Goal: Information Seeking & Learning: Find specific fact

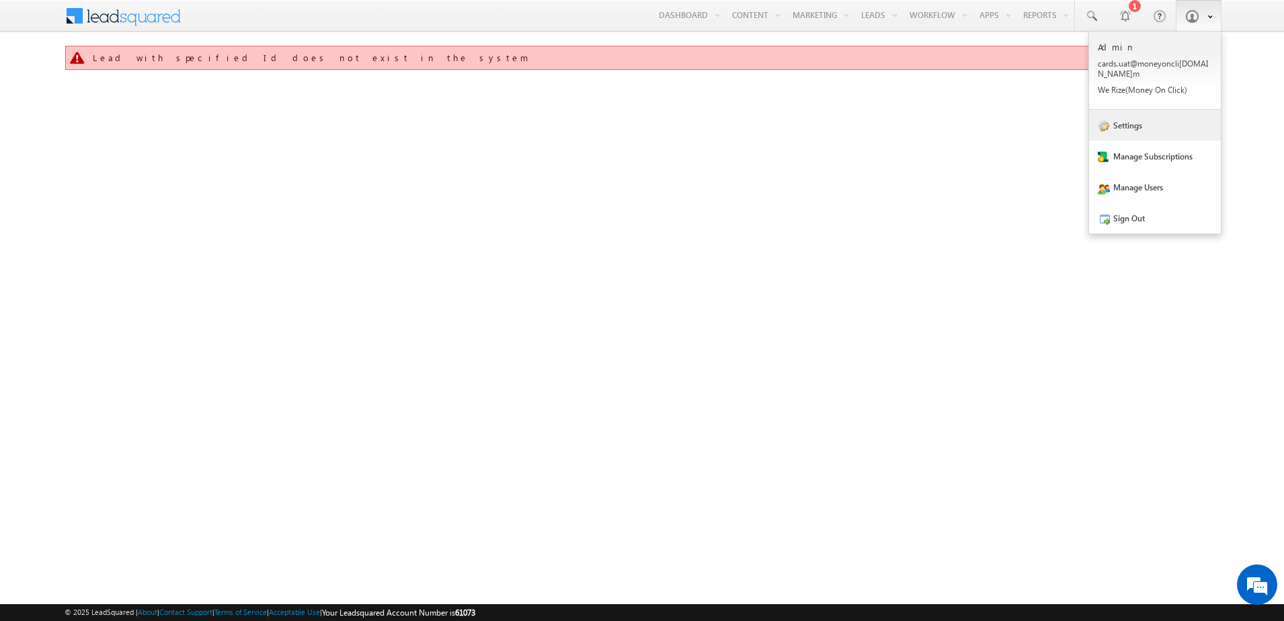
click at [1133, 123] on link "Settings" at bounding box center [1155, 125] width 132 height 31
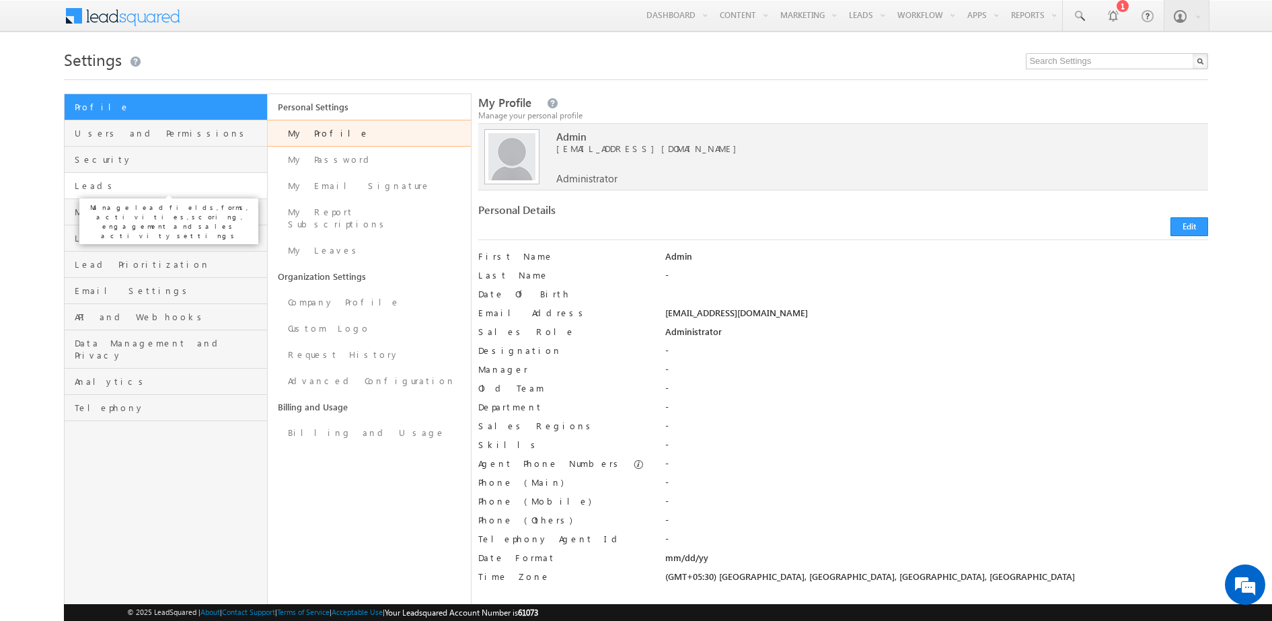
click at [133, 190] on span "Leads" at bounding box center [169, 186] width 189 height 12
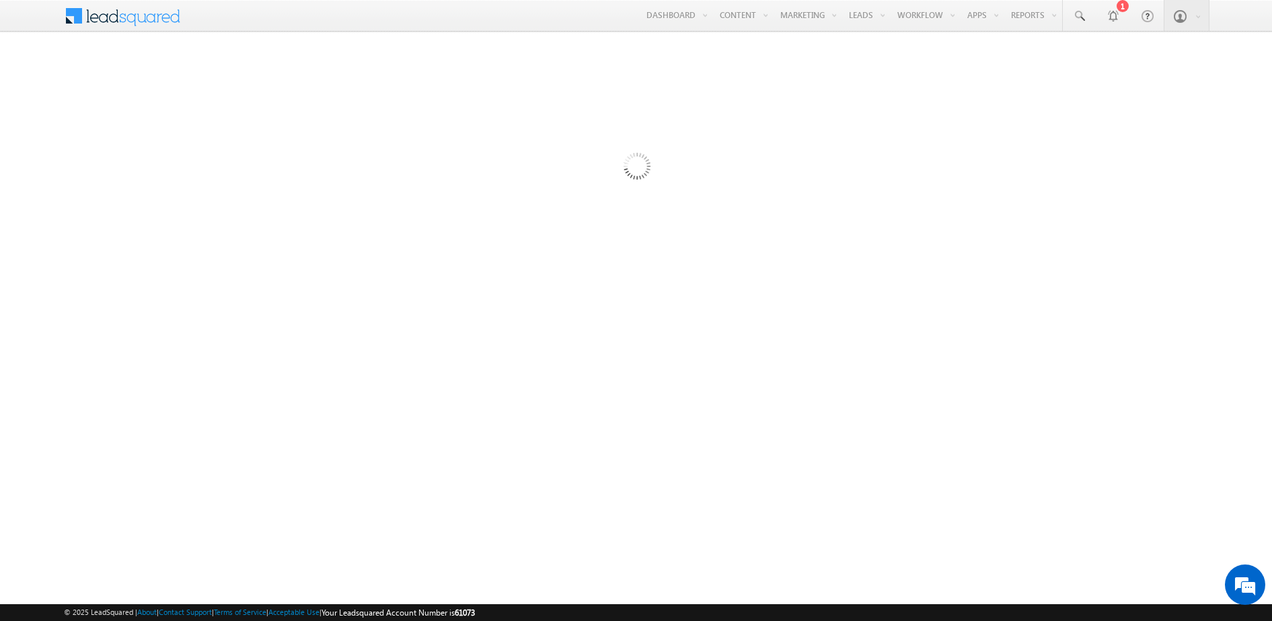
click at [509, 167] on div at bounding box center [636, 368] width 1144 height 538
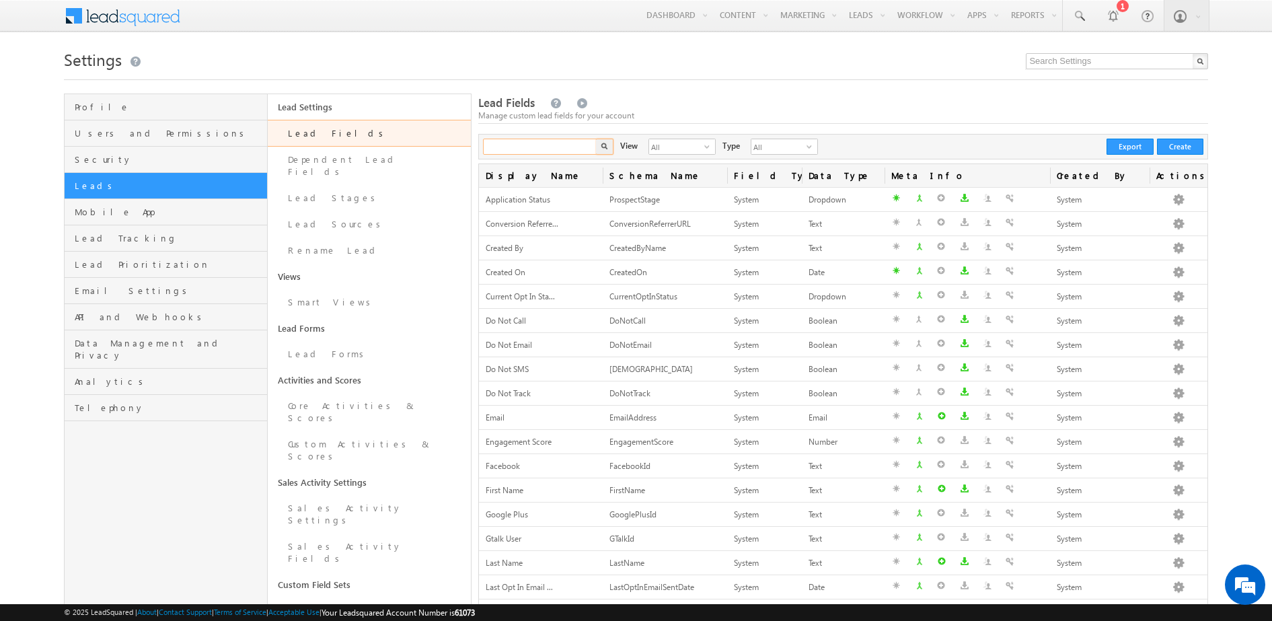
click at [500, 141] on input "text" at bounding box center [540, 147] width 115 height 16
type input "cam"
click at [596, 139] on button "button" at bounding box center [604, 147] width 17 height 16
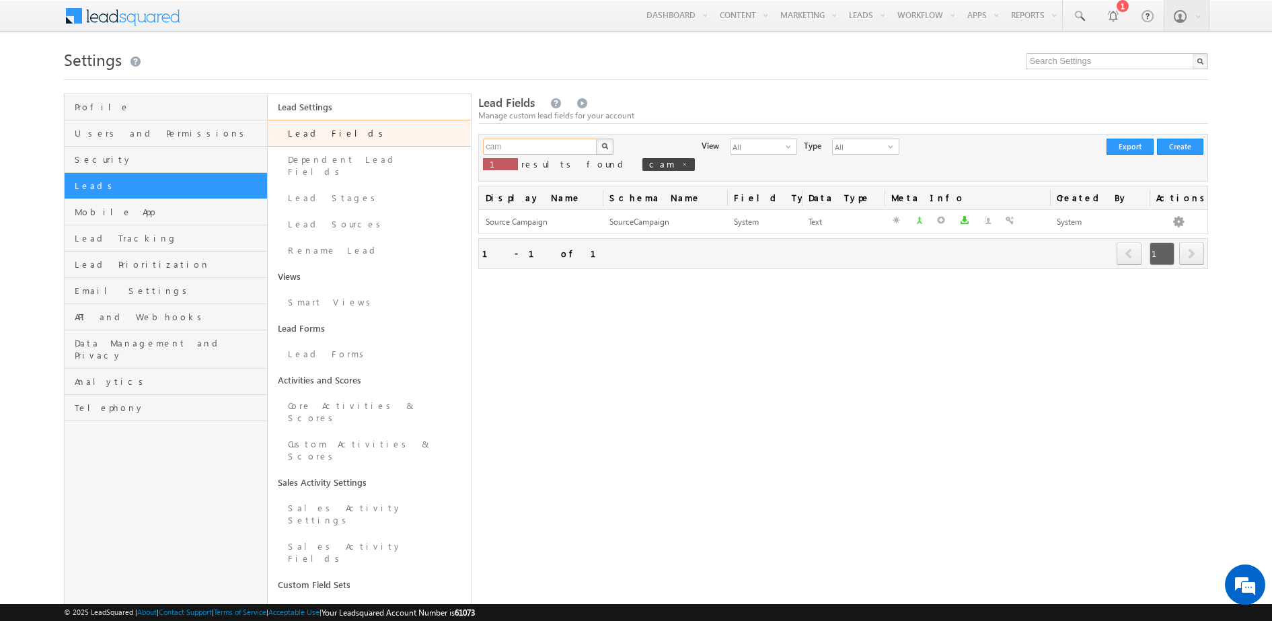
click at [500, 141] on input "cam" at bounding box center [540, 147] width 115 height 16
type input "credit"
click at [596, 139] on button "button" at bounding box center [604, 147] width 17 height 16
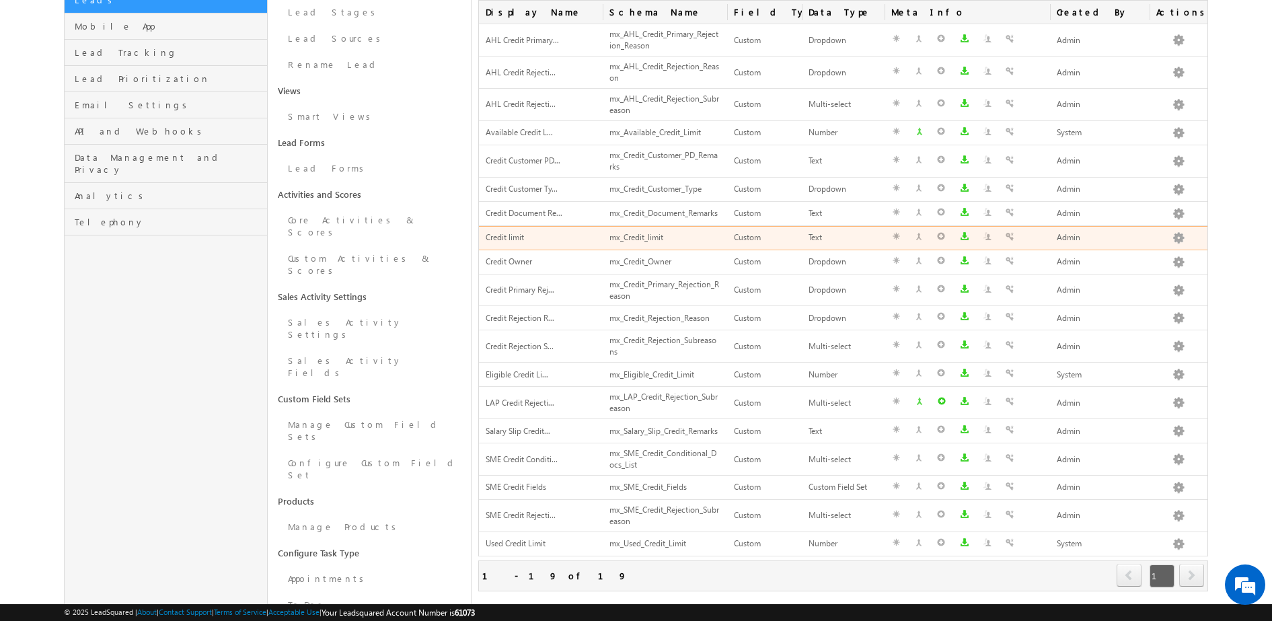
scroll to position [188, 0]
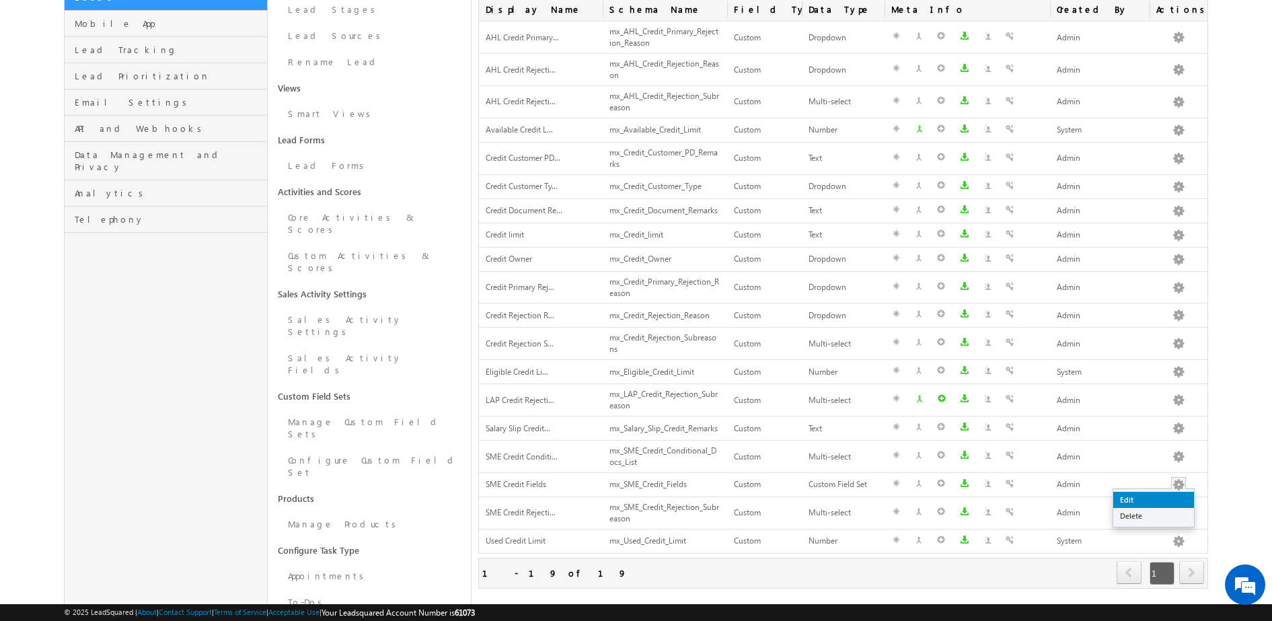
click at [1167, 495] on link "Edit" at bounding box center [1153, 500] width 81 height 16
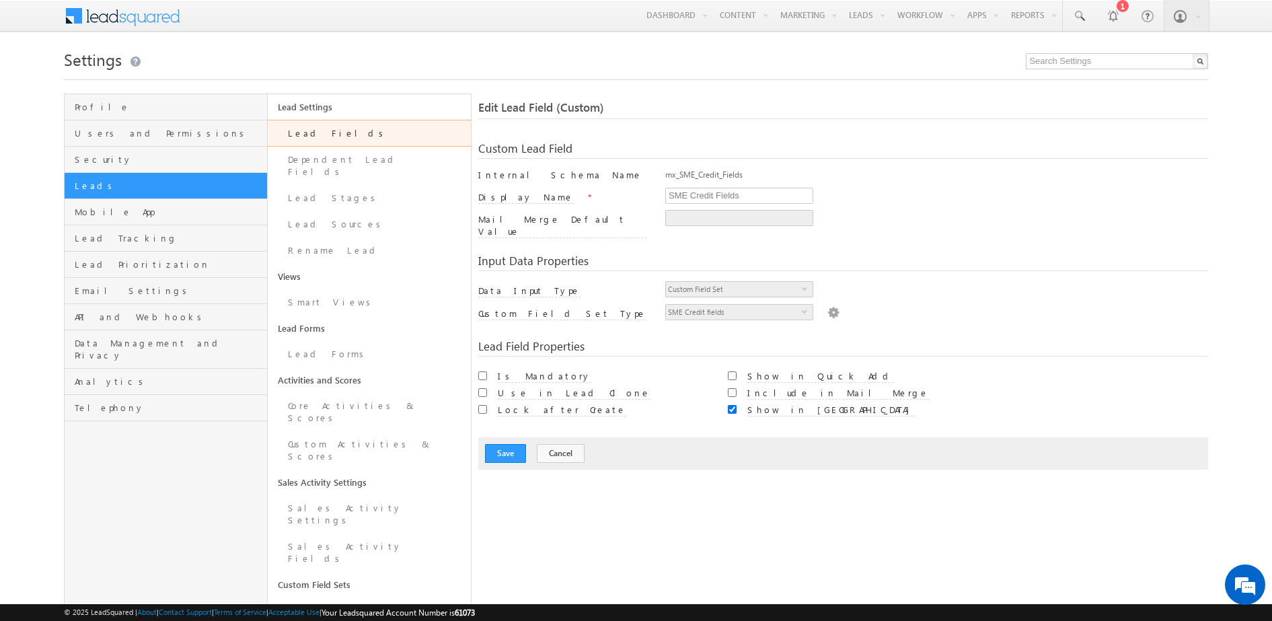
click at [829, 305] on img at bounding box center [833, 311] width 12 height 15
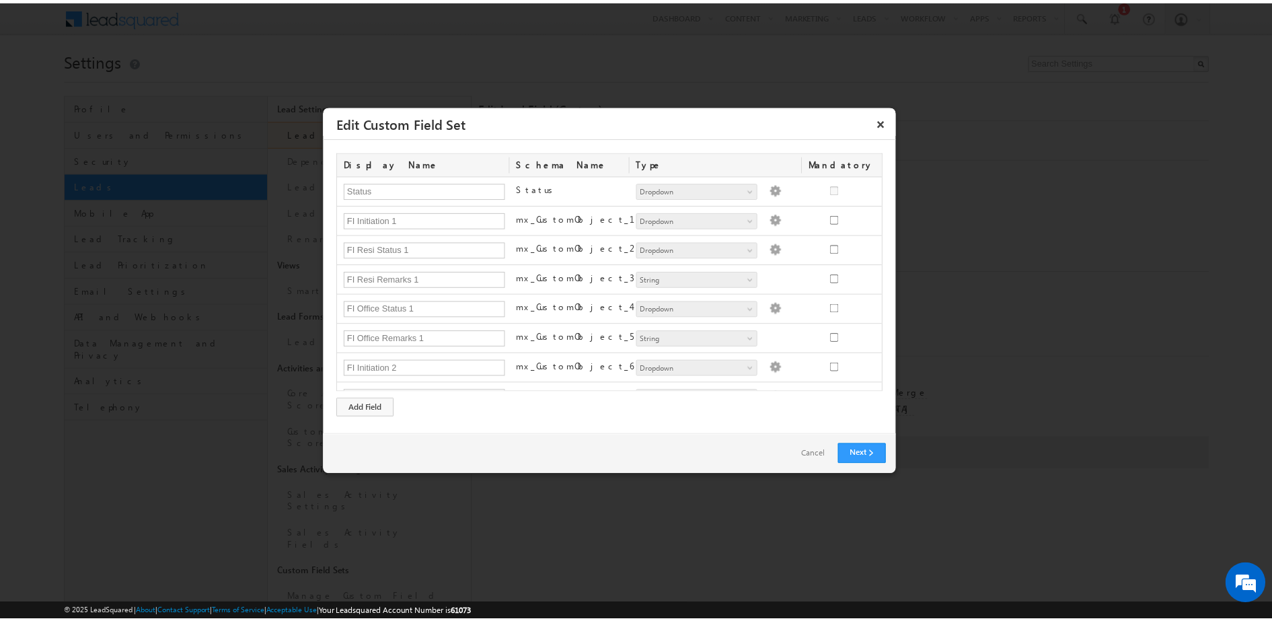
scroll to position [405, 0]
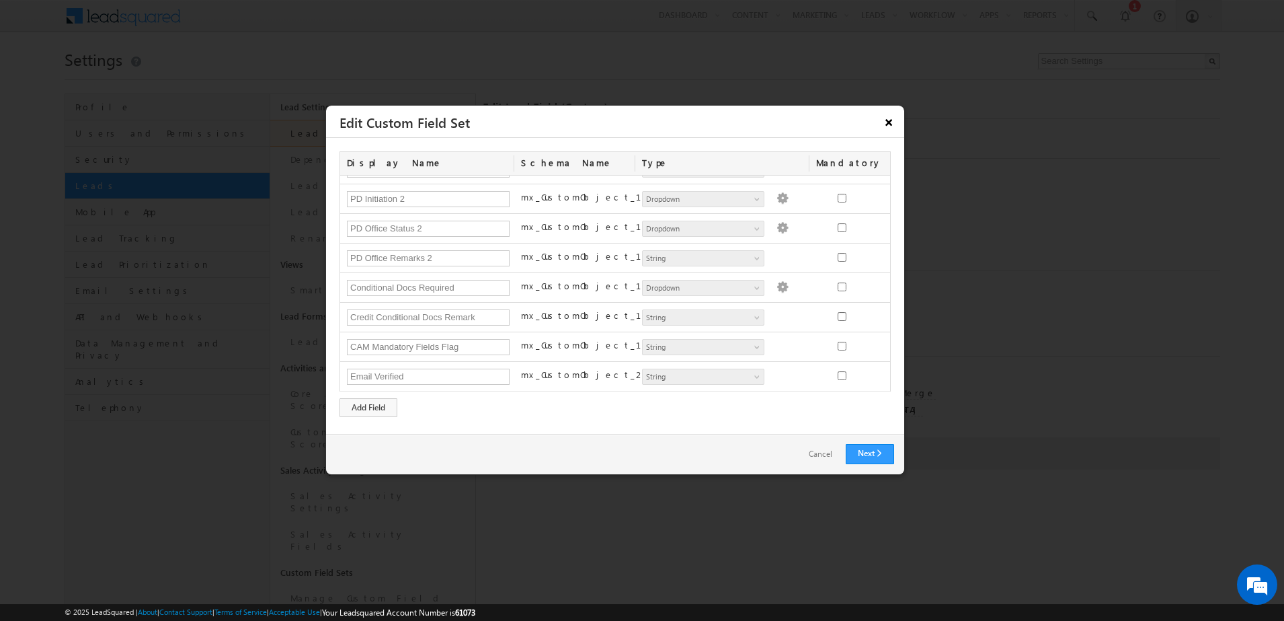
click at [883, 122] on button "×" at bounding box center [889, 122] width 22 height 24
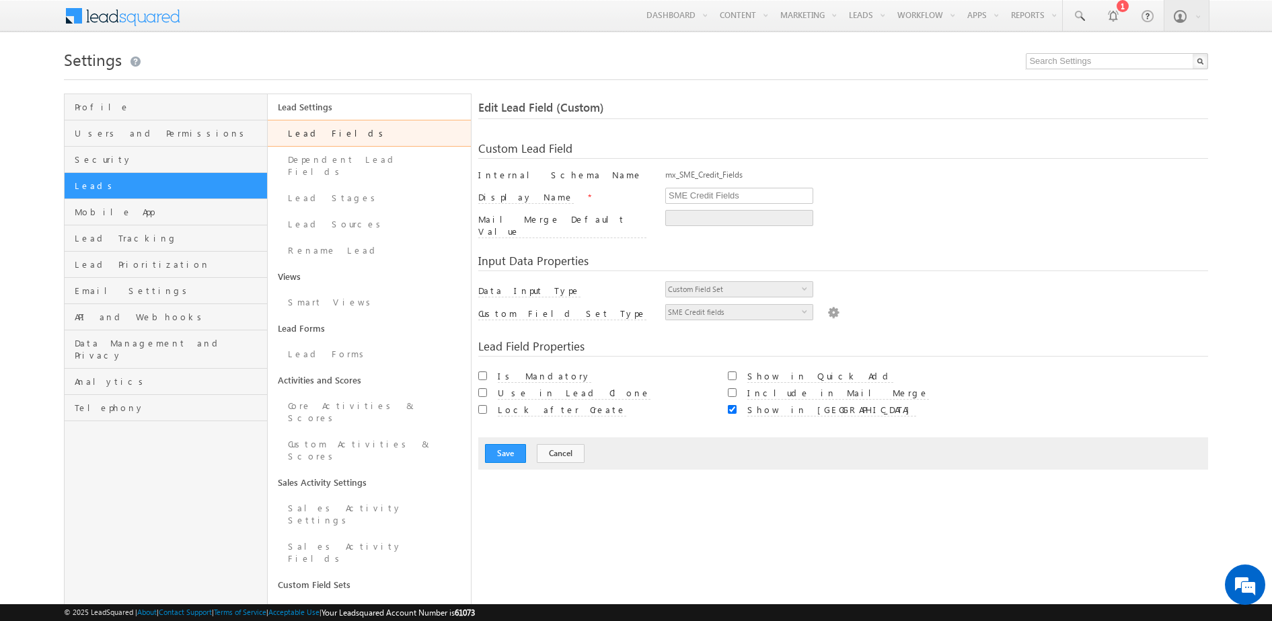
scroll to position [0, 0]
click at [857, 79] on link "Manage Leads" at bounding box center [897, 74] width 108 height 28
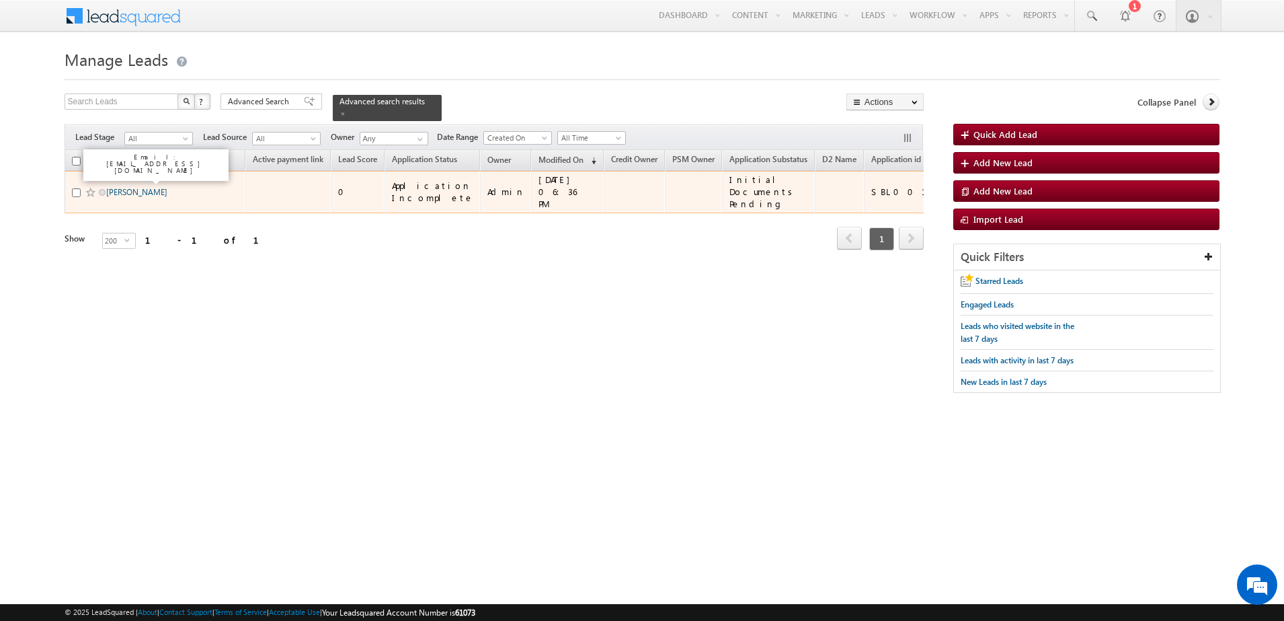
click at [141, 187] on link "MOHAMMED KARIMULLAH" at bounding box center [136, 192] width 61 height 10
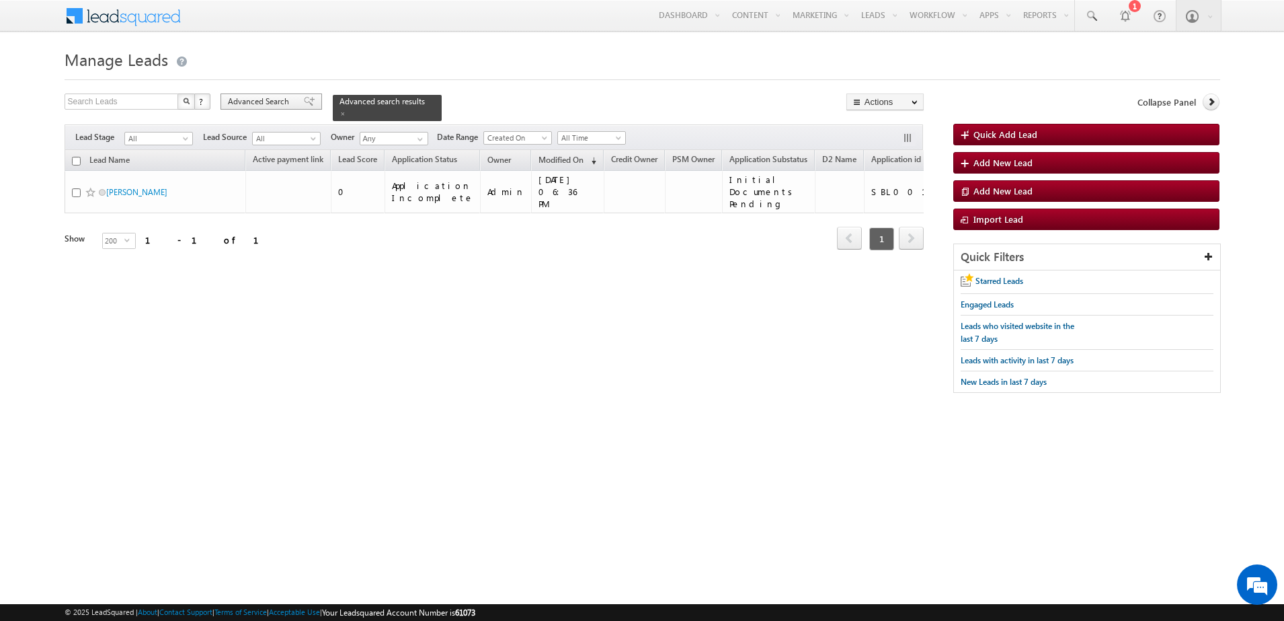
click at [258, 108] on div "Advanced Search" at bounding box center [272, 101] width 102 height 16
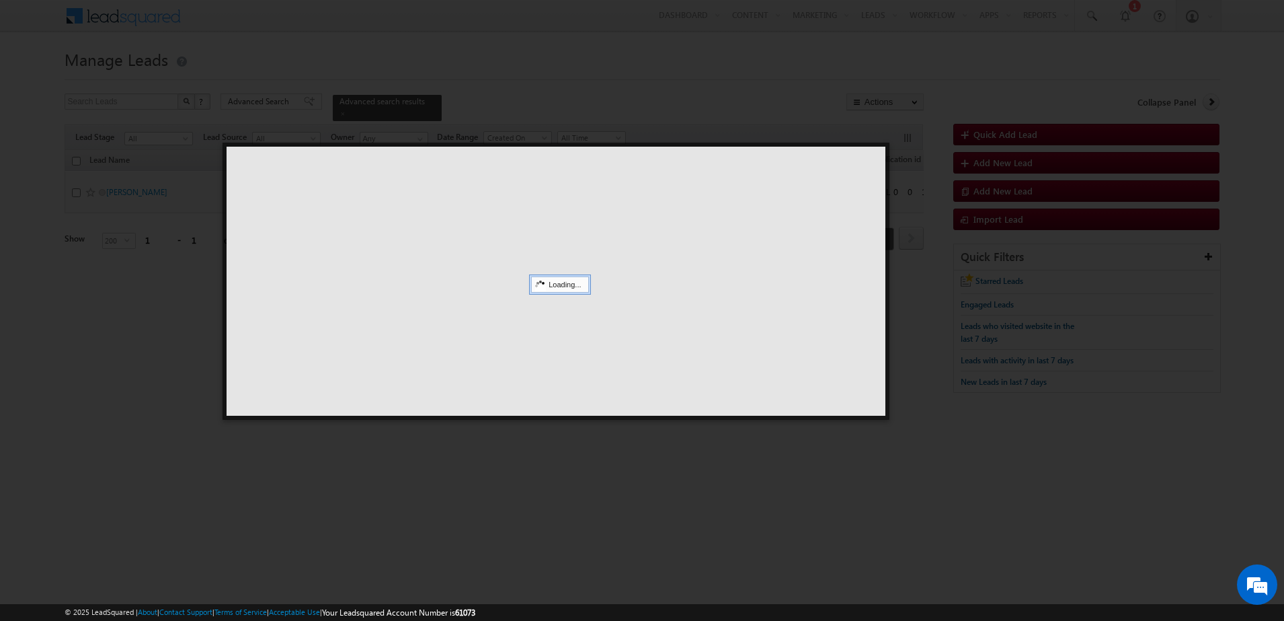
click at [1038, 309] on div at bounding box center [642, 310] width 1284 height 621
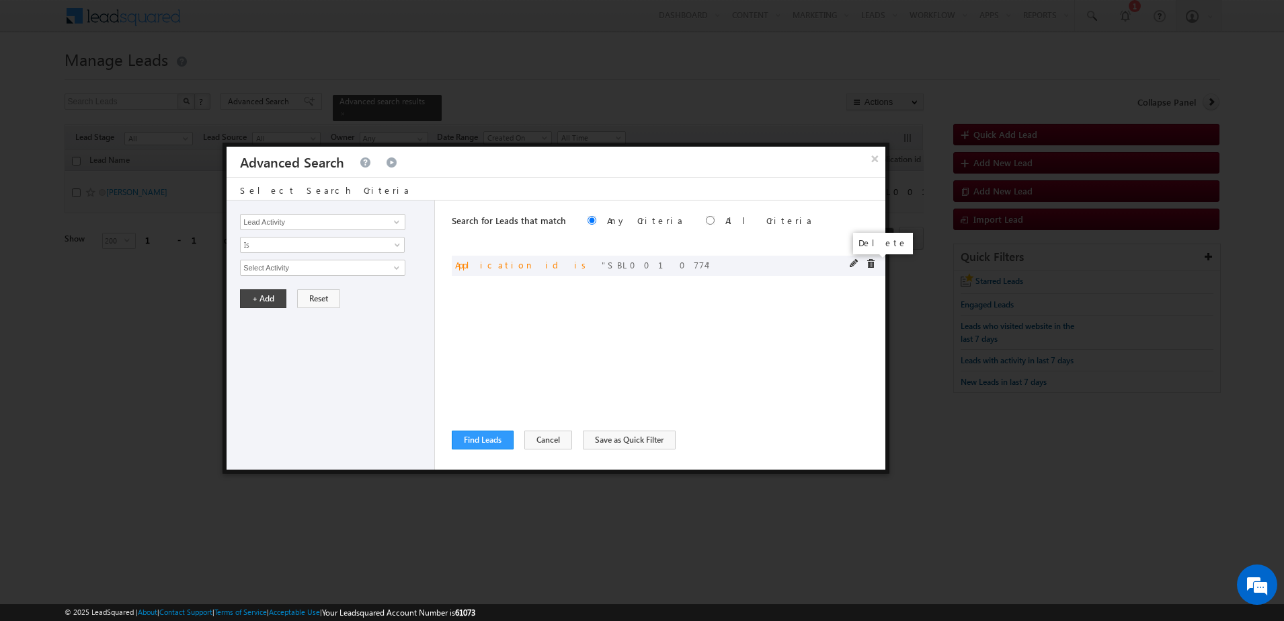
click at [869, 263] on span at bounding box center [870, 263] width 9 height 9
click at [878, 158] on button "×" at bounding box center [875, 159] width 22 height 24
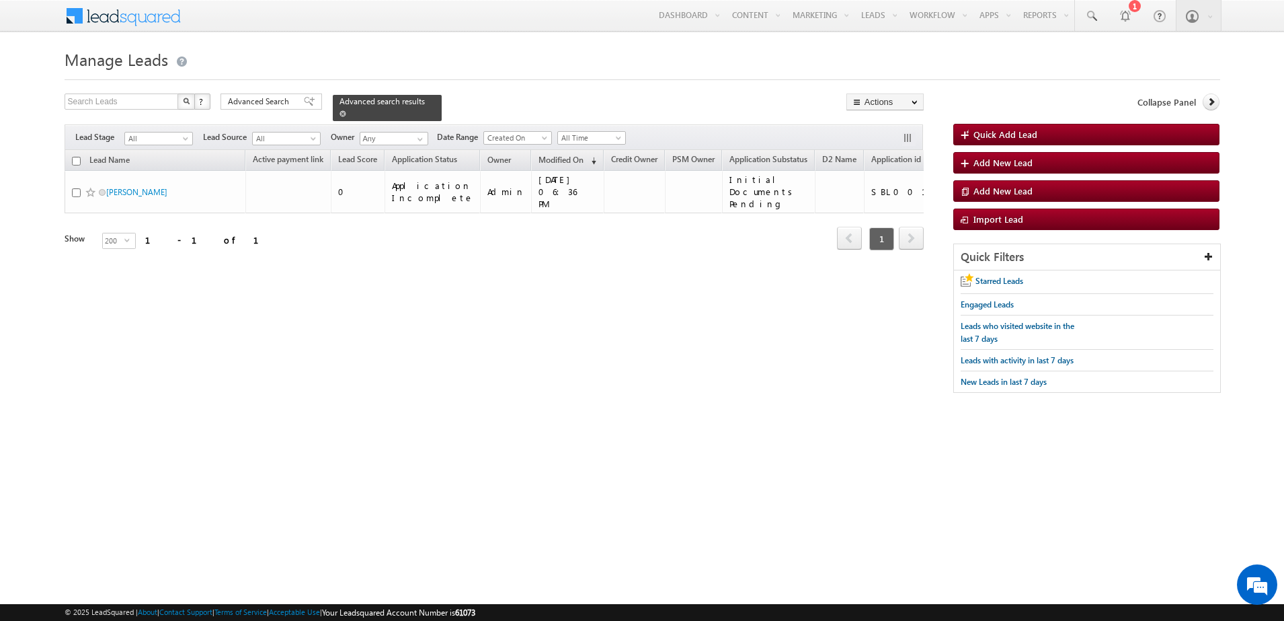
click at [346, 110] on span at bounding box center [343, 113] width 7 height 7
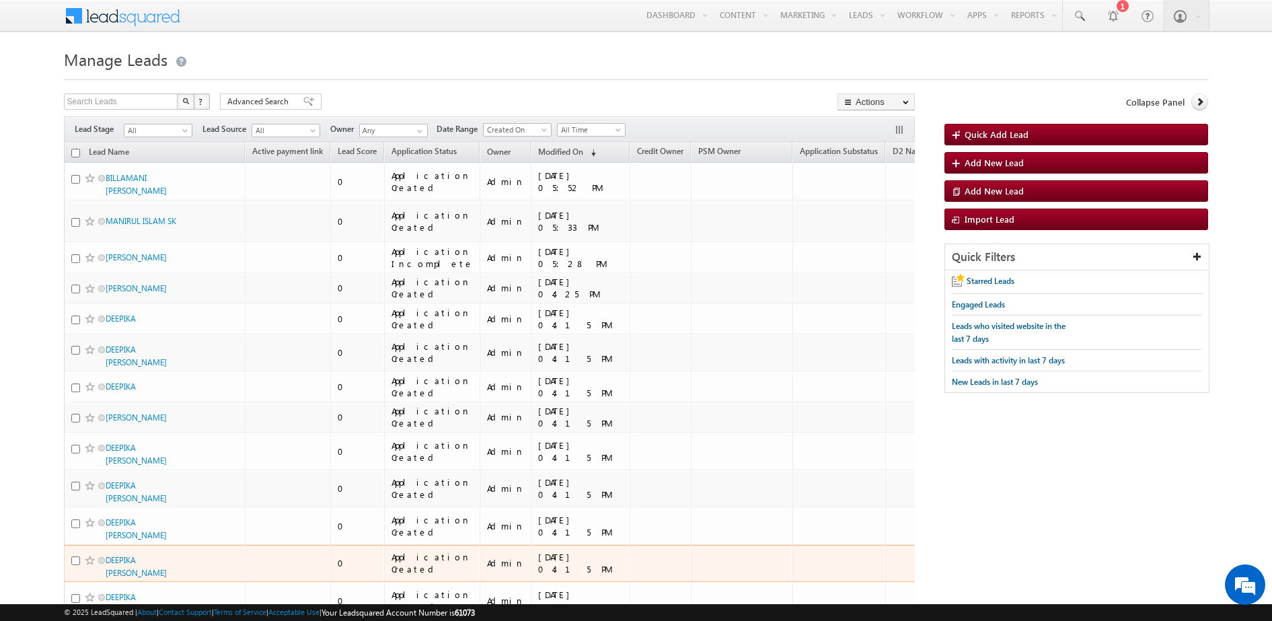
scroll to position [1, 0]
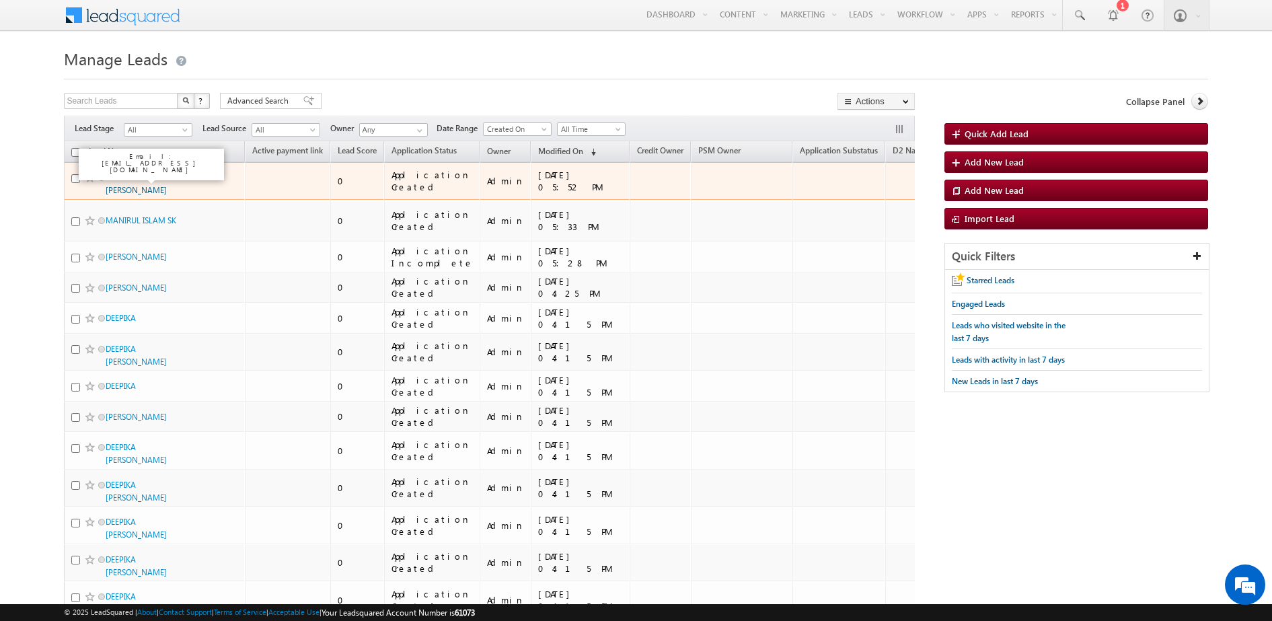
click at [143, 174] on link "BILLAMANI AJITH KUMAR" at bounding box center [136, 183] width 61 height 23
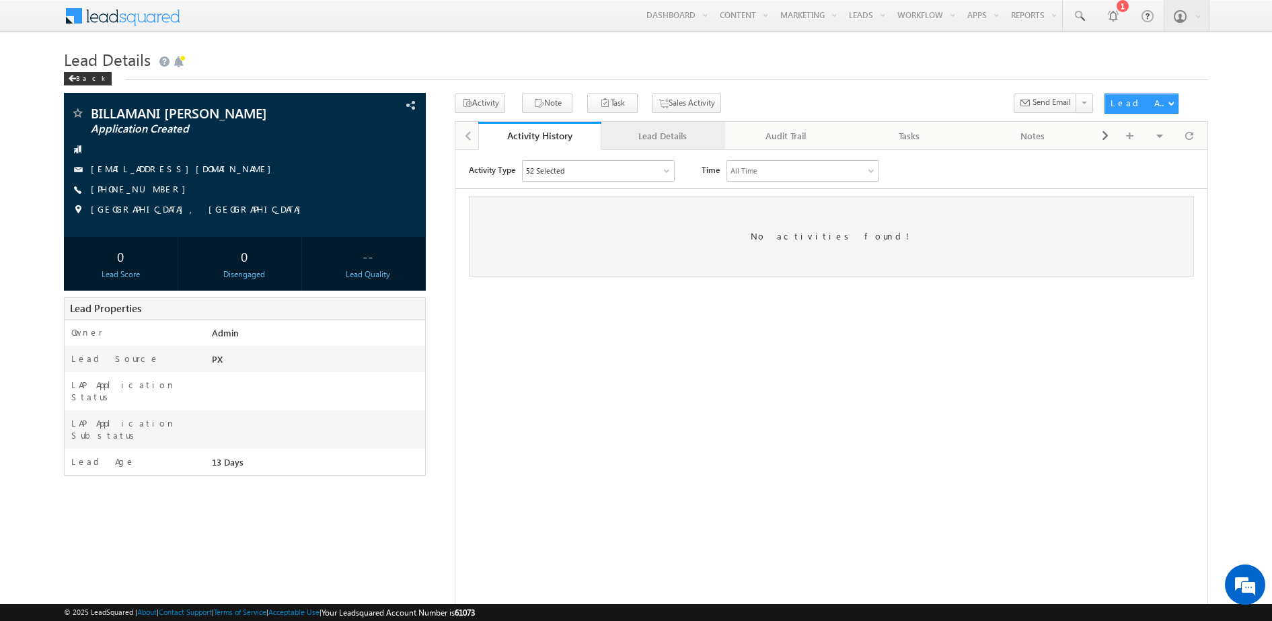
click at [655, 136] on div "Lead Details" at bounding box center [662, 136] width 100 height 16
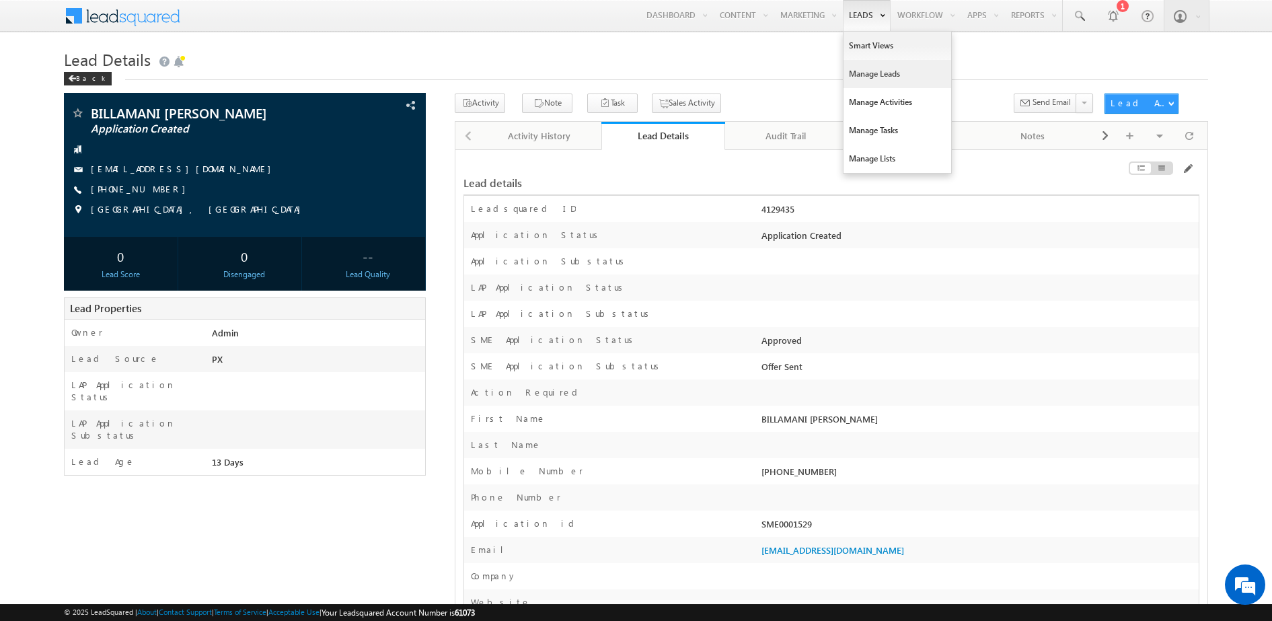
click at [854, 69] on link "Manage Leads" at bounding box center [897, 74] width 108 height 28
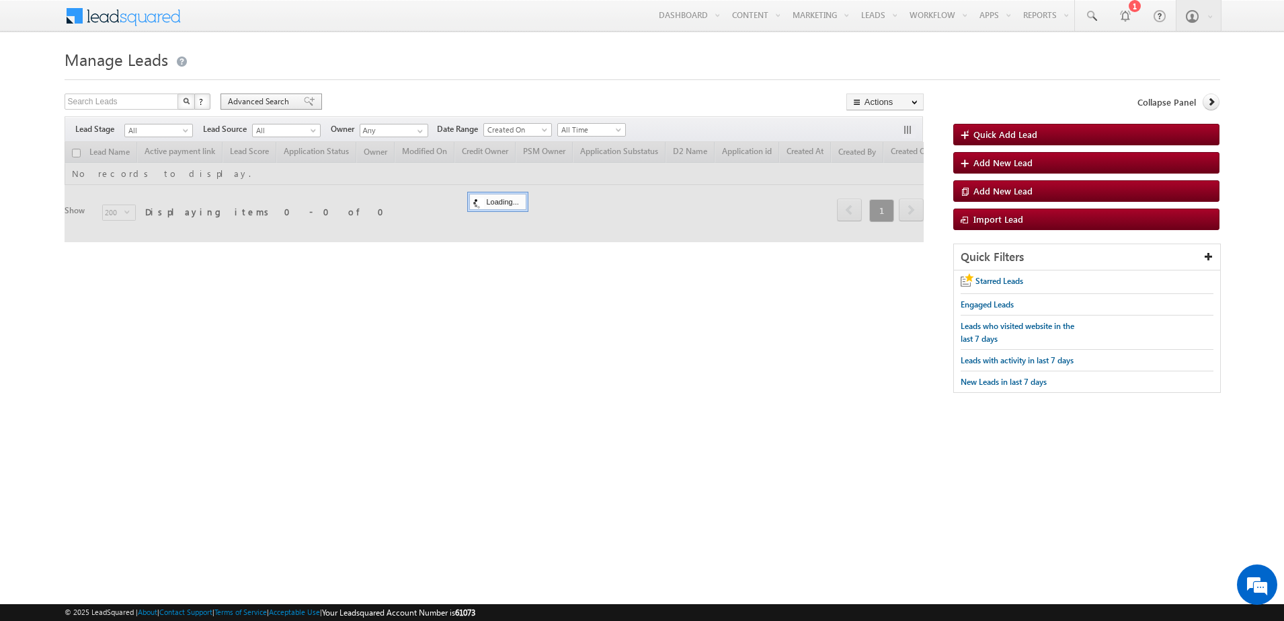
click at [280, 98] on span "Advanced Search" at bounding box center [260, 101] width 65 height 12
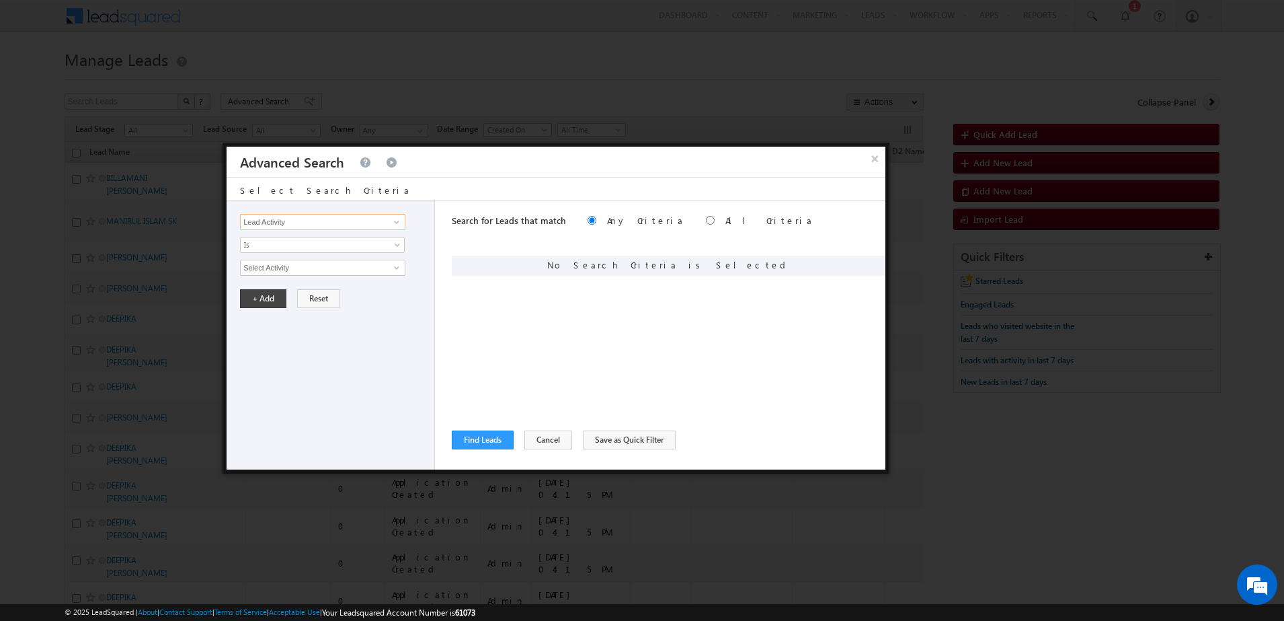
click at [319, 222] on input "Lead Activity" at bounding box center [322, 222] width 165 height 16
click at [329, 261] on link "SME Application Substatus" at bounding box center [322, 263] width 165 height 15
type input "SME Application Substatus"
click at [315, 268] on span "None Selected" at bounding box center [317, 267] width 153 height 15
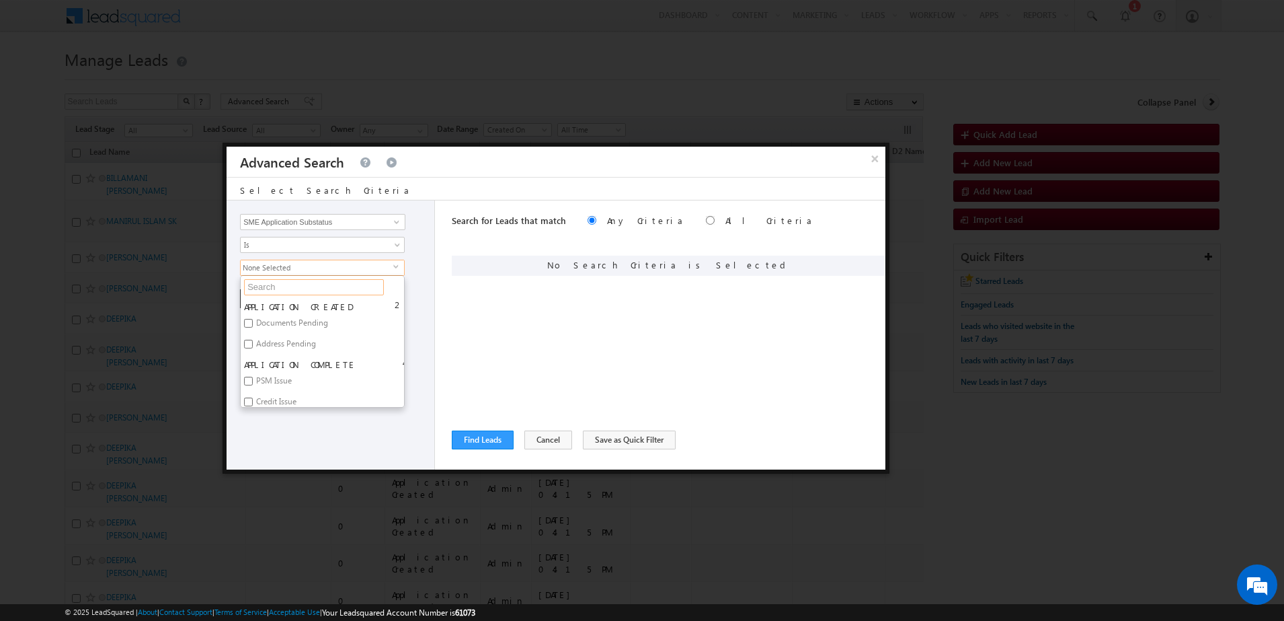
click at [299, 288] on input "text" at bounding box center [314, 287] width 140 height 16
type input "eva"
click at [305, 321] on label "Evaluation Pending" at bounding box center [290, 325] width 98 height 21
click at [253, 321] on input "Evaluation Pending" at bounding box center [248, 323] width 9 height 9
checkbox input "true"
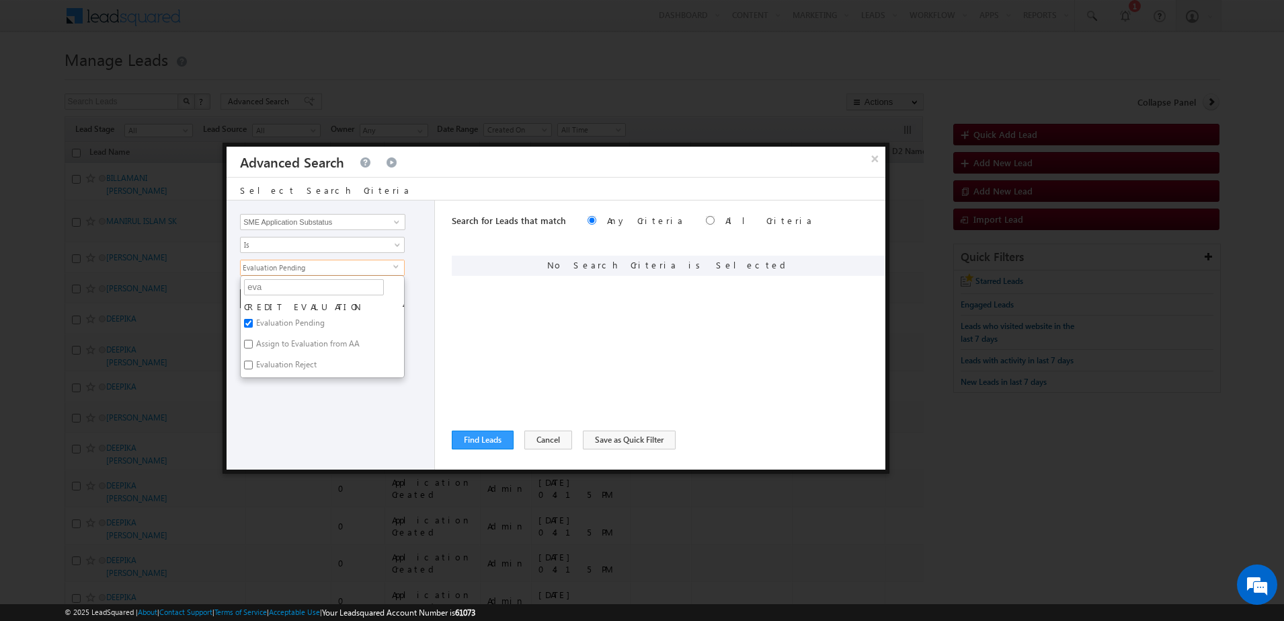
click at [555, 325] on div "Search for Leads that match Any Criteria All Criteria Note that the current tri…" at bounding box center [669, 334] width 434 height 269
click at [272, 295] on button "+ Add" at bounding box center [263, 298] width 46 height 19
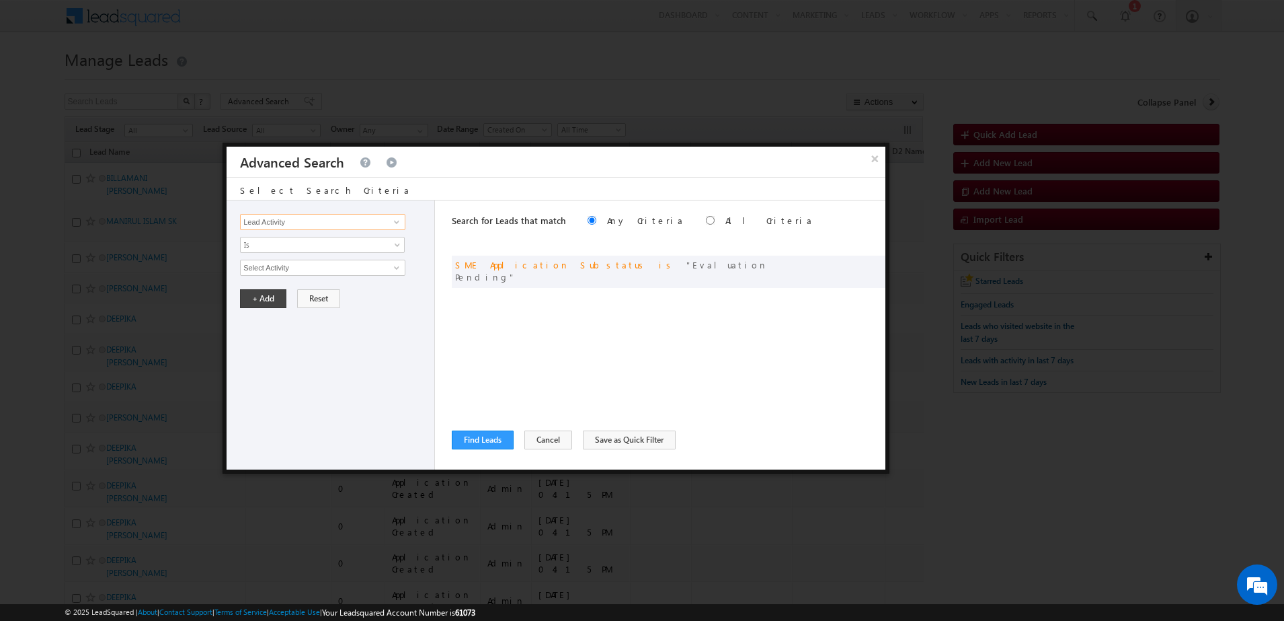
click at [319, 225] on input "Lead Activity" at bounding box center [322, 222] width 165 height 16
click at [322, 260] on link "SME Application Substatus" at bounding box center [322, 263] width 165 height 15
type input "SME Application Substatus"
click at [292, 265] on span "None Selected" at bounding box center [317, 267] width 153 height 15
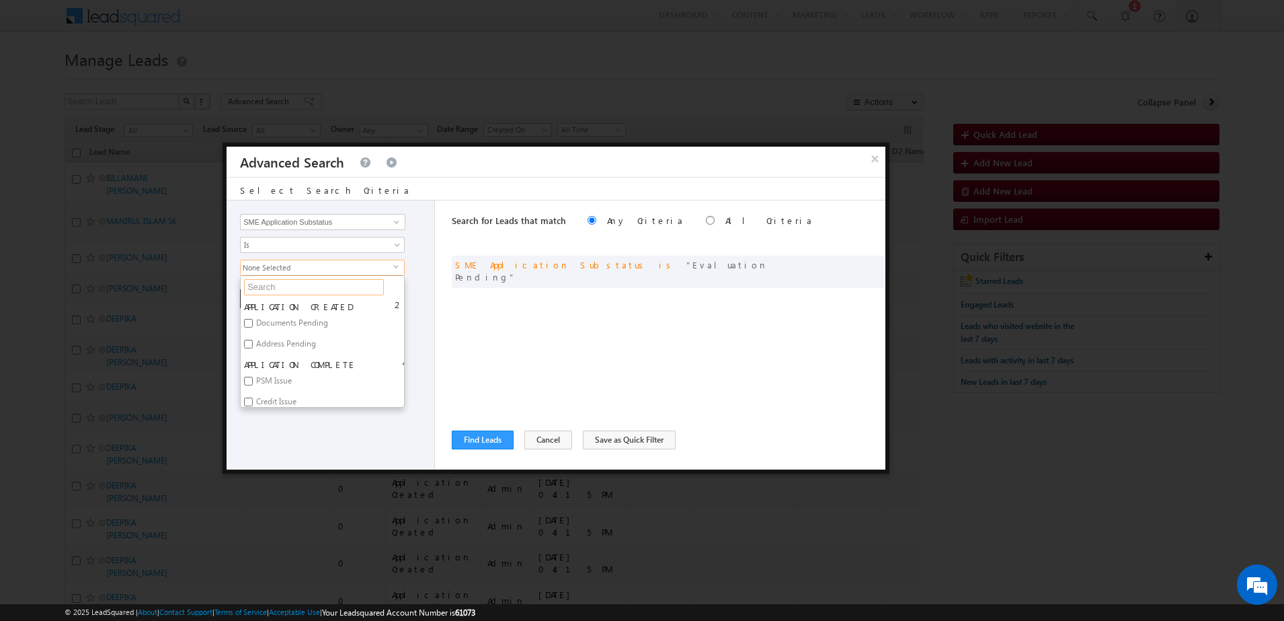
click at [280, 288] on input "text" at bounding box center [314, 287] width 140 height 16
type input "scre"
click at [284, 303] on label "Screening Pending" at bounding box center [288, 309] width 95 height 21
click at [253, 303] on input "Screening Pending" at bounding box center [248, 307] width 9 height 9
checkbox input "true"
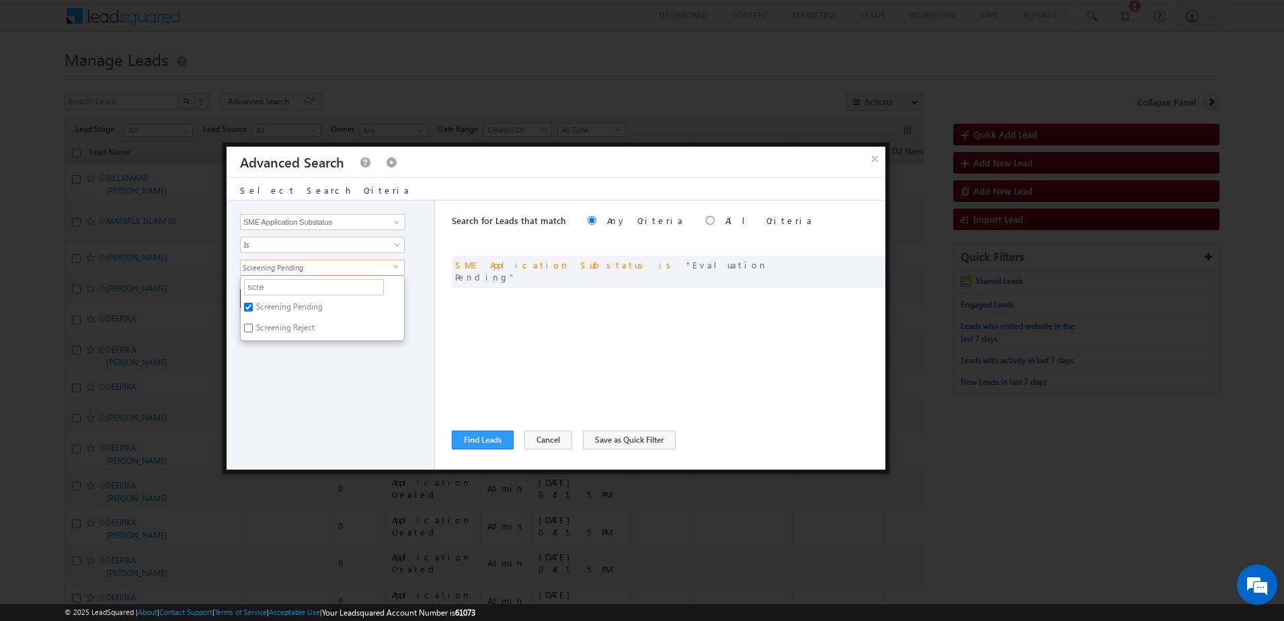
click at [519, 339] on div "Search for Leads that match Any Criteria All Criteria Note that the current tri…" at bounding box center [669, 334] width 434 height 269
click at [266, 304] on button "+ Add" at bounding box center [263, 298] width 46 height 19
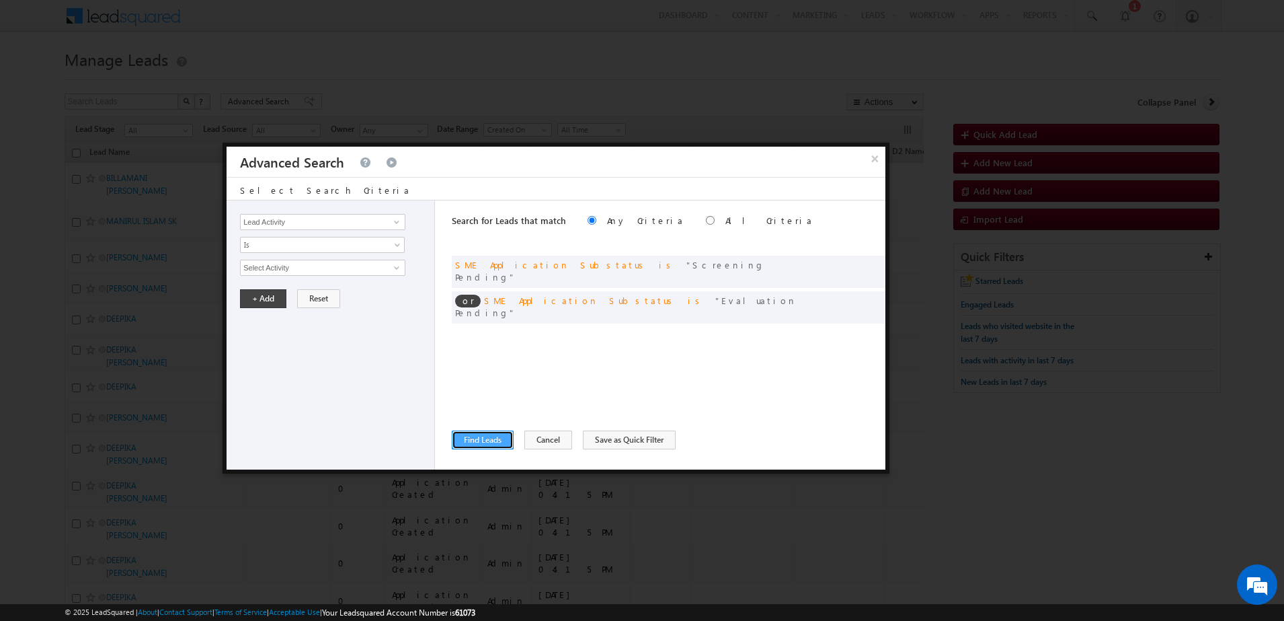
click at [493, 440] on button "Find Leads" at bounding box center [483, 439] width 62 height 19
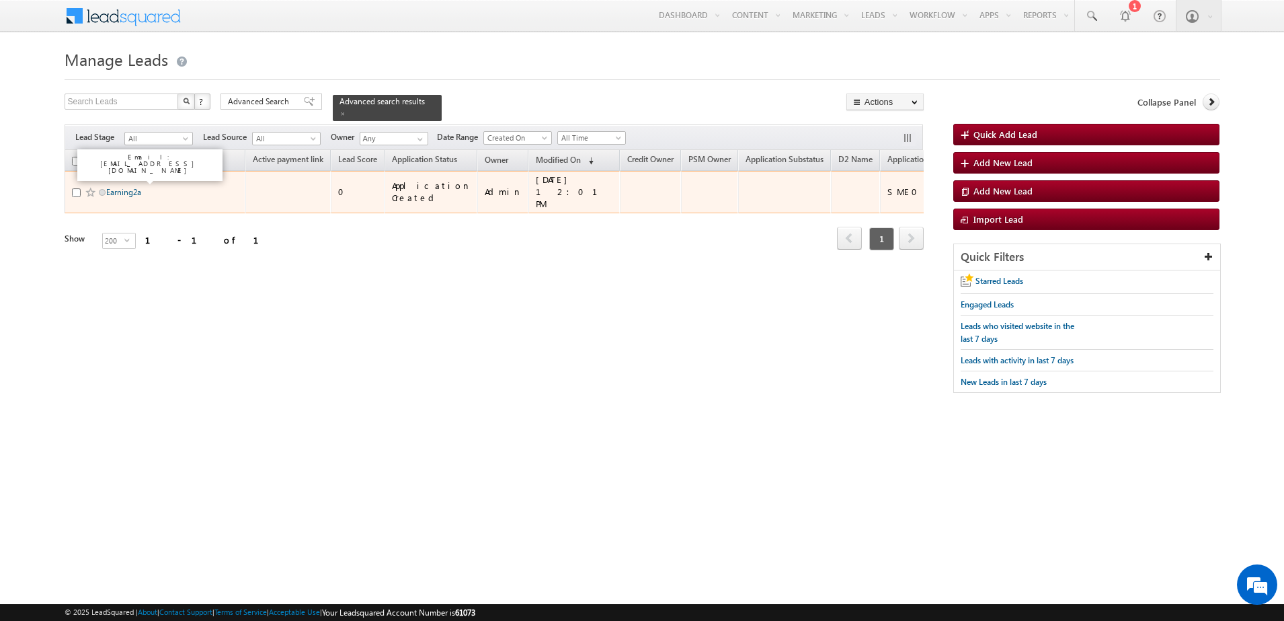
click at [128, 187] on link "Earning2a" at bounding box center [123, 192] width 35 height 10
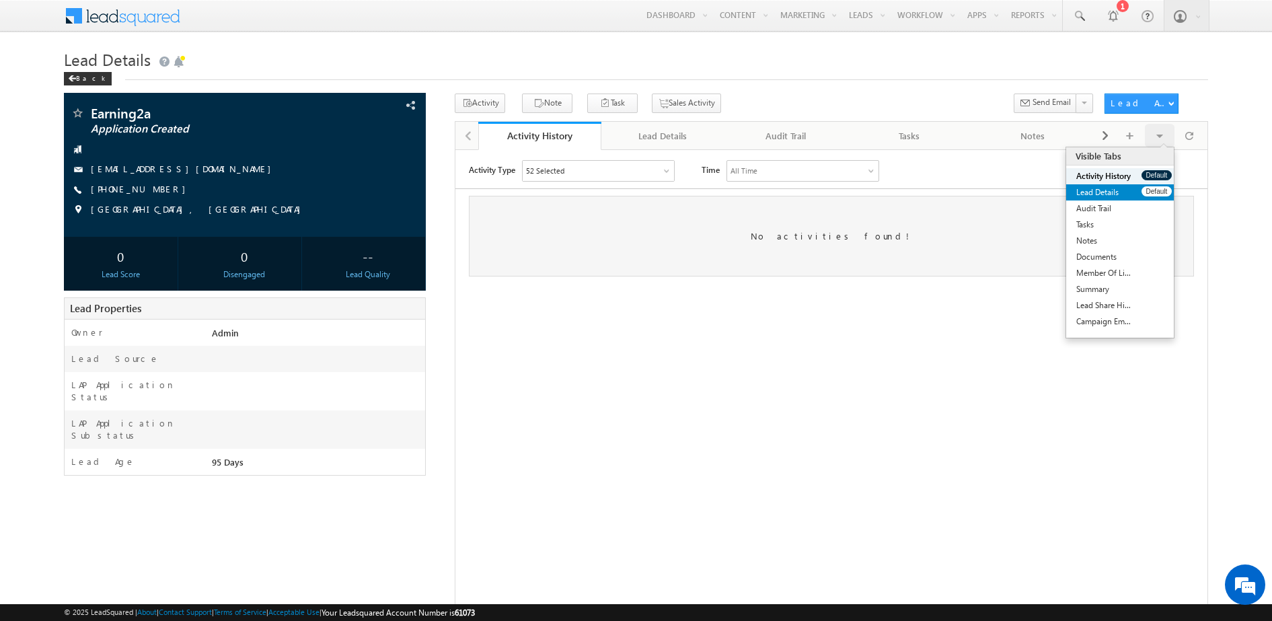
click at [1101, 192] on link "Lead Details" at bounding box center [1103, 192] width 75 height 16
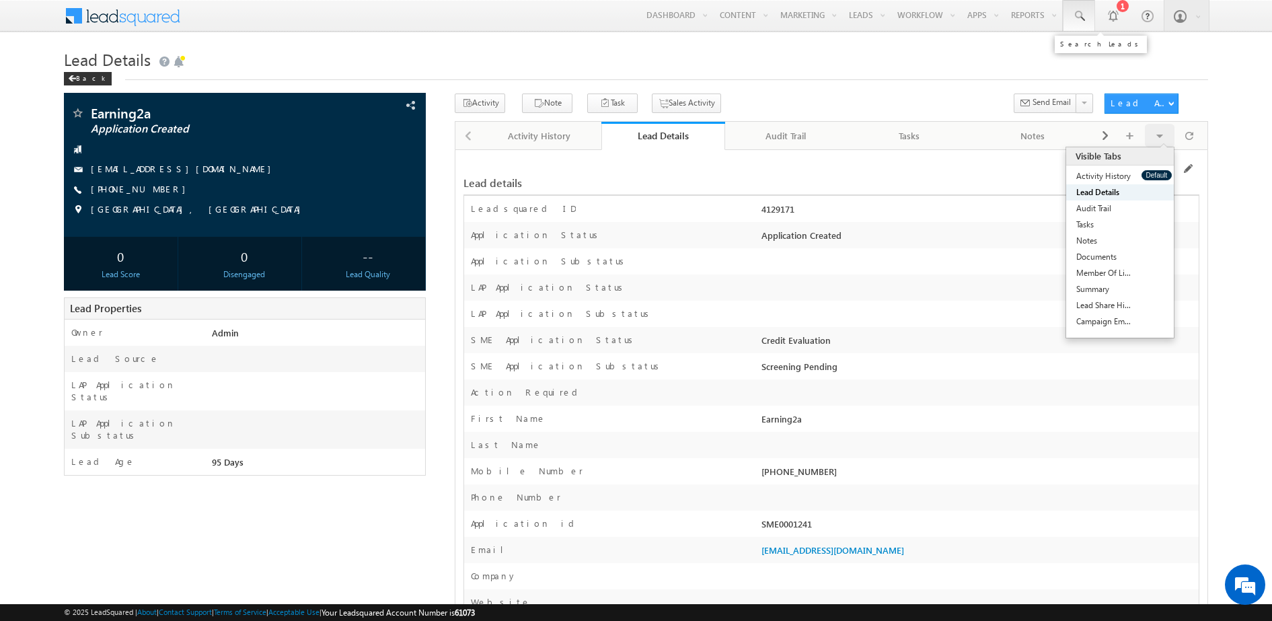
click at [1077, 14] on span at bounding box center [1078, 15] width 13 height 13
paste input "4113635"
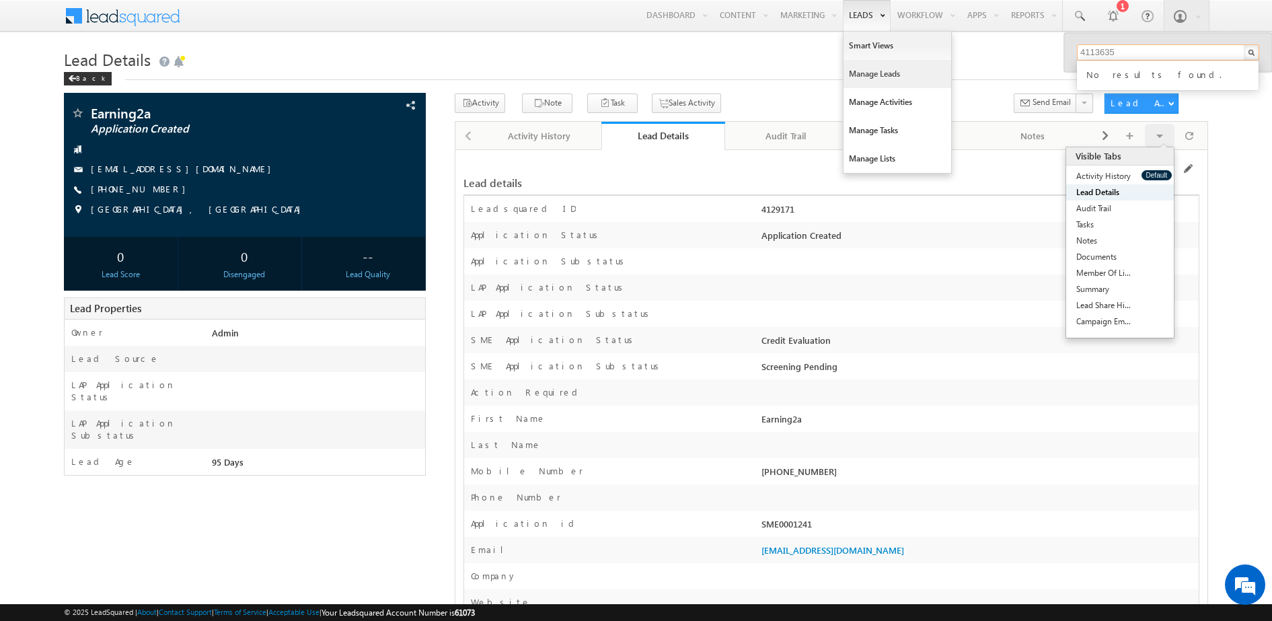
type input "4113635"
drag, startPoint x: 1169, startPoint y: 54, endPoint x: 974, endPoint y: 56, distance: 195.0
click at [849, 60] on link "Manage Leads" at bounding box center [897, 74] width 108 height 28
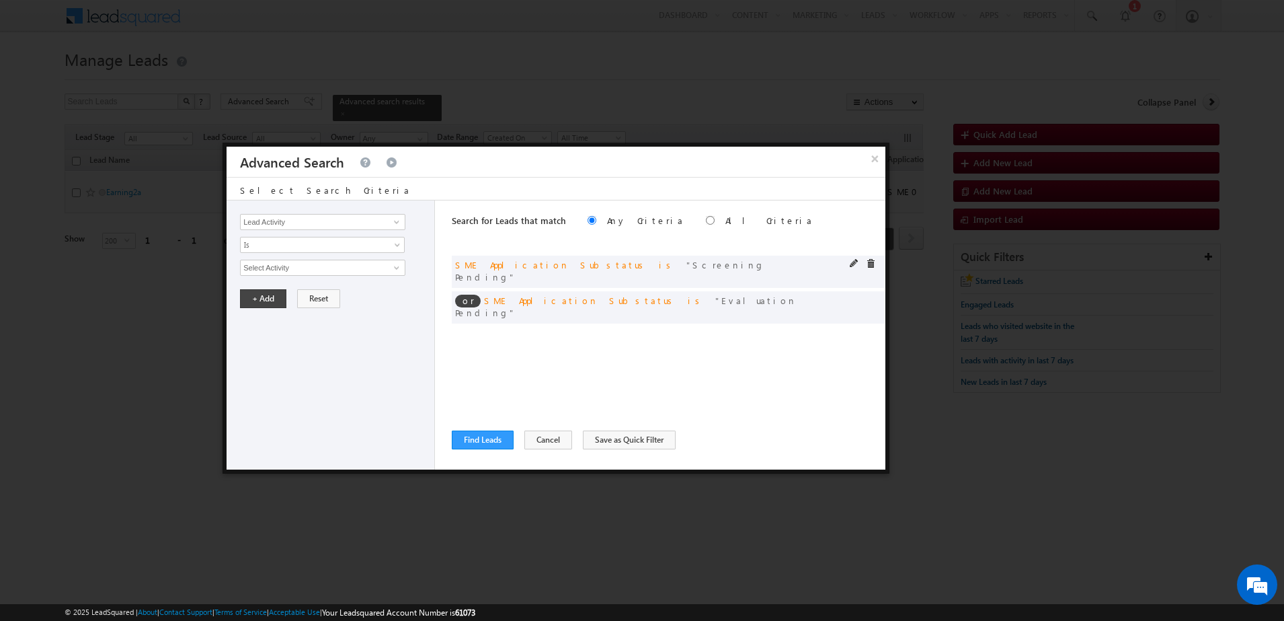
click at [871, 270] on div at bounding box center [866, 265] width 32 height 12
click at [873, 264] on span at bounding box center [870, 263] width 9 height 9
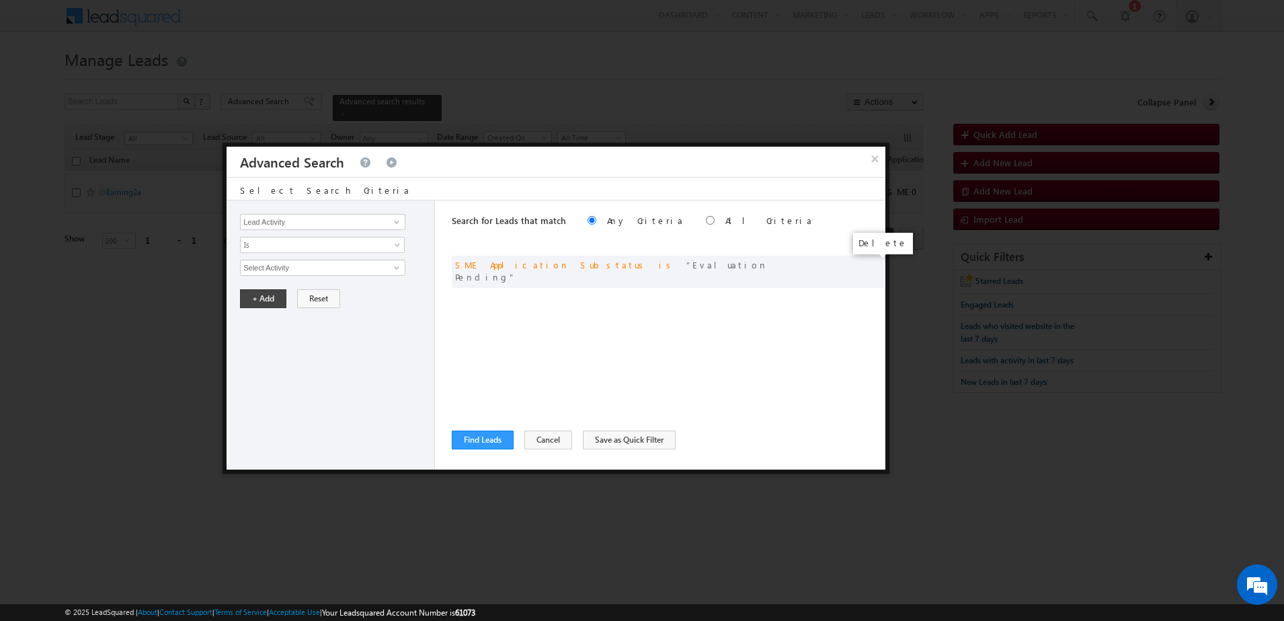
click at [0, 0] on span at bounding box center [0, 0] width 0 height 0
click at [329, 217] on input "Lead Activity" at bounding box center [322, 222] width 165 height 16
type input ";"
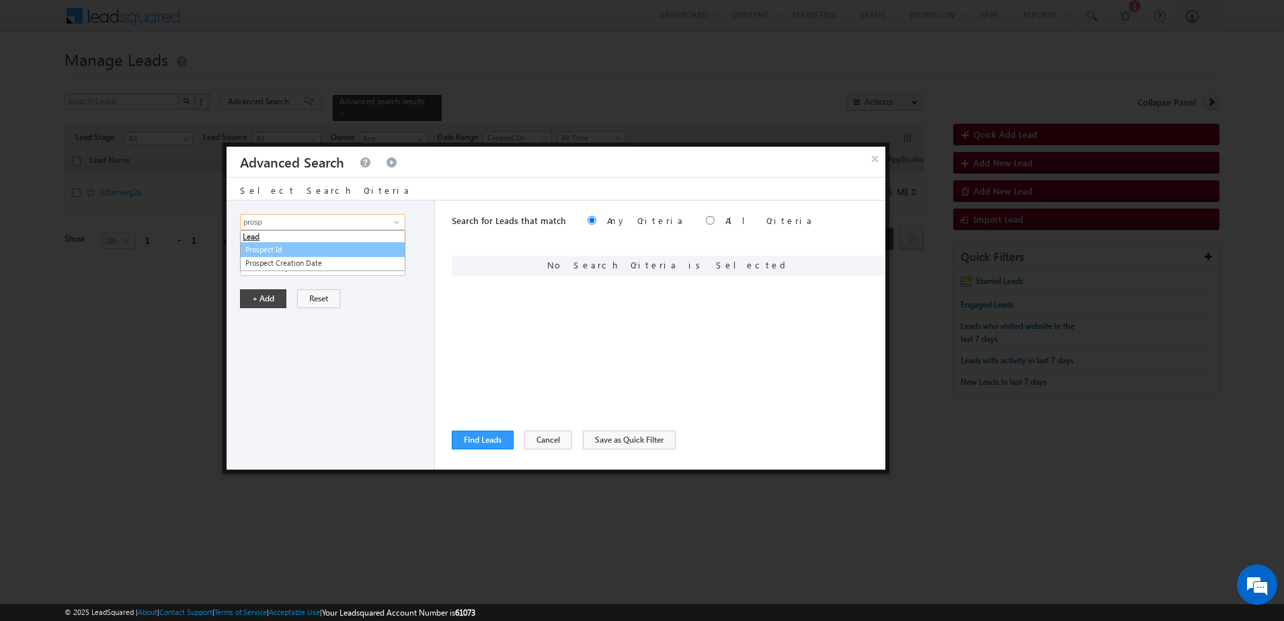
click at [306, 244] on link "Prospect Id" at bounding box center [322, 249] width 165 height 15
type input "Prospect Id"
click at [292, 263] on input "text" at bounding box center [322, 268] width 165 height 16
paste input "4113635"
type input "4113635"
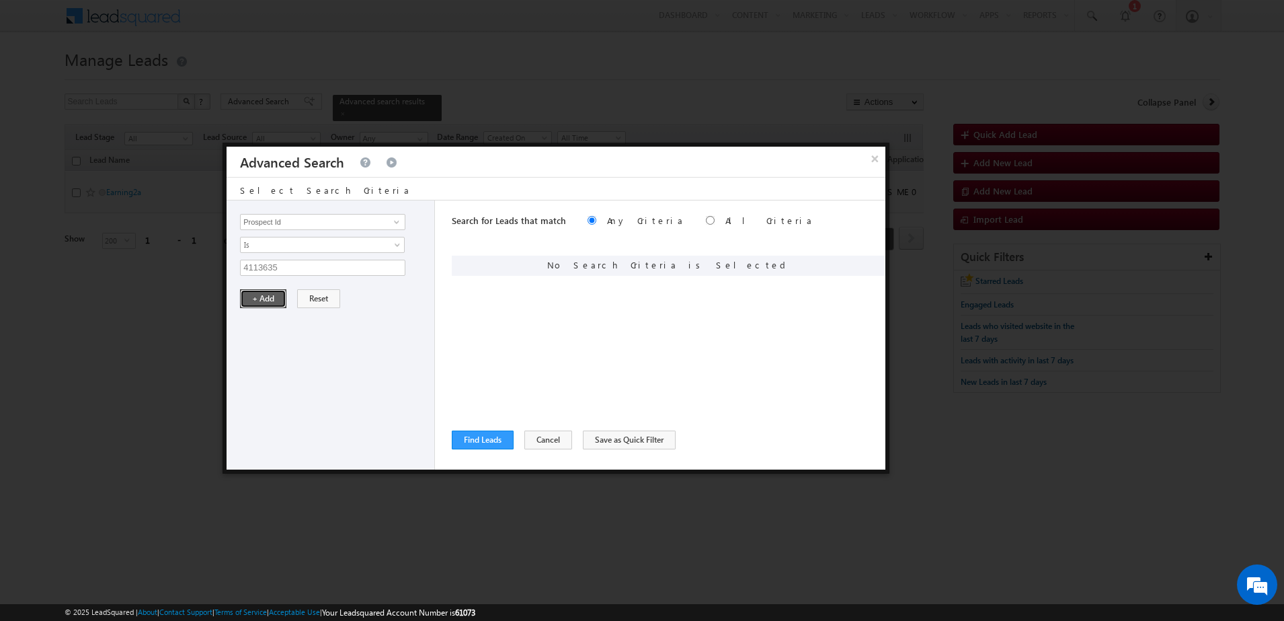
click at [270, 295] on button "+ Add" at bounding box center [263, 298] width 46 height 19
click at [478, 429] on div "Search for Leads that match Any Criteria All Criteria Note that the current tri…" at bounding box center [669, 334] width 434 height 269
click at [477, 432] on button "Find Leads" at bounding box center [483, 439] width 62 height 19
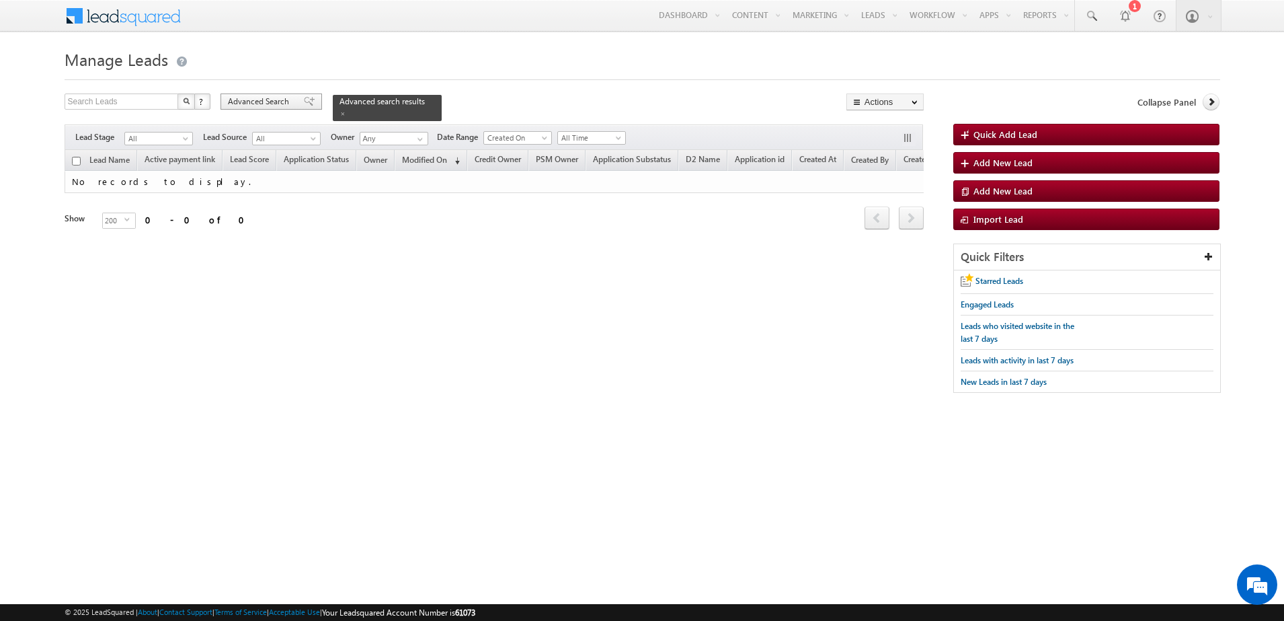
click at [274, 94] on div "Advanced Search" at bounding box center [272, 101] width 102 height 16
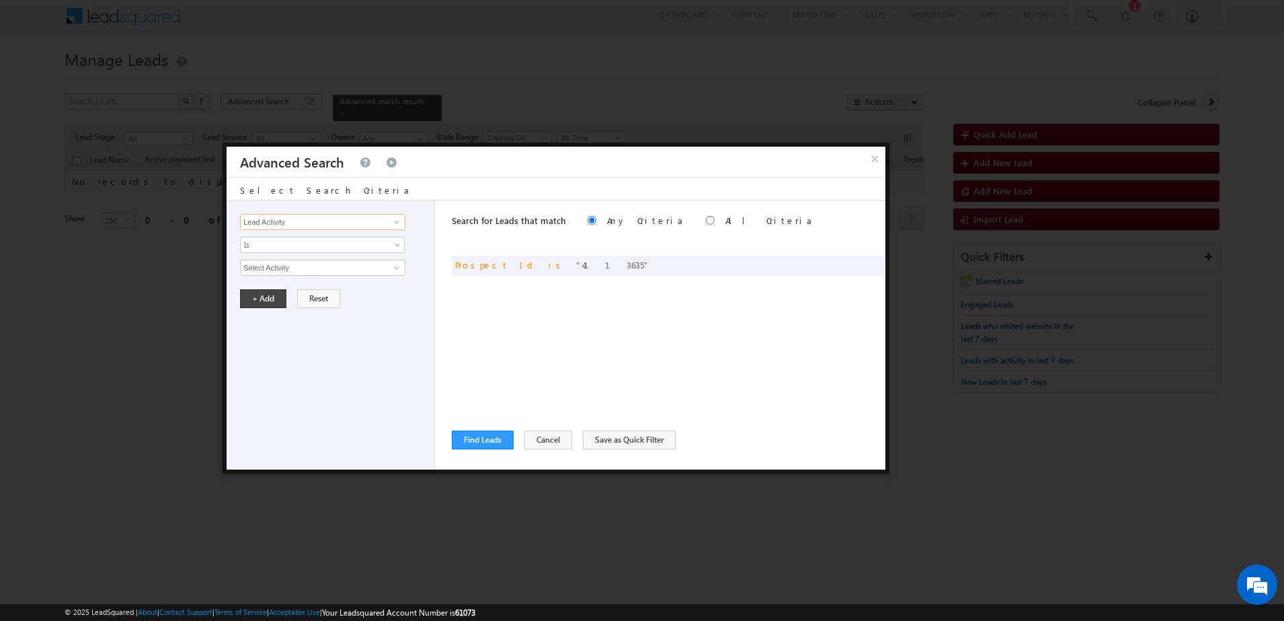
click at [343, 225] on input "Lead Activity" at bounding box center [322, 222] width 165 height 16
click at [329, 244] on link "Leadsquared ID" at bounding box center [322, 249] width 165 height 15
type input "Leadsquared ID"
click at [305, 266] on input "0" at bounding box center [322, 268] width 165 height 16
paste input "4113635"
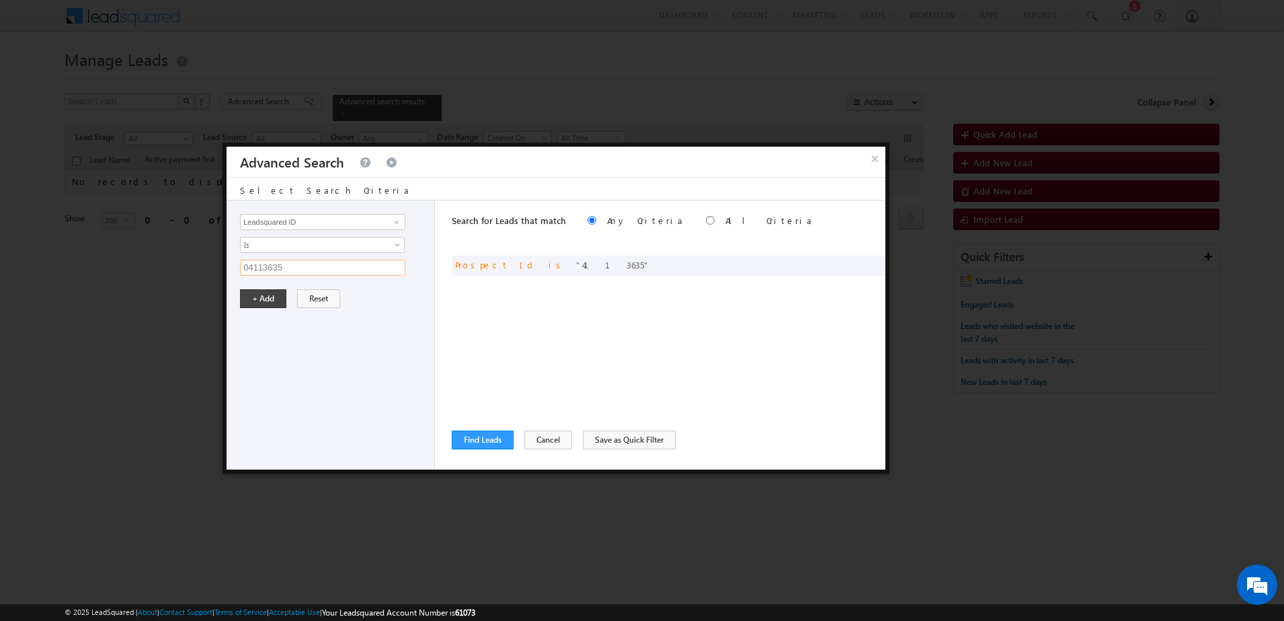
paste input "text"
type input "4113635"
click at [262, 299] on button "+ Add" at bounding box center [263, 298] width 46 height 19
click at [872, 285] on span at bounding box center [870, 286] width 9 height 9
click at [485, 446] on button "Find Leads" at bounding box center [483, 439] width 62 height 19
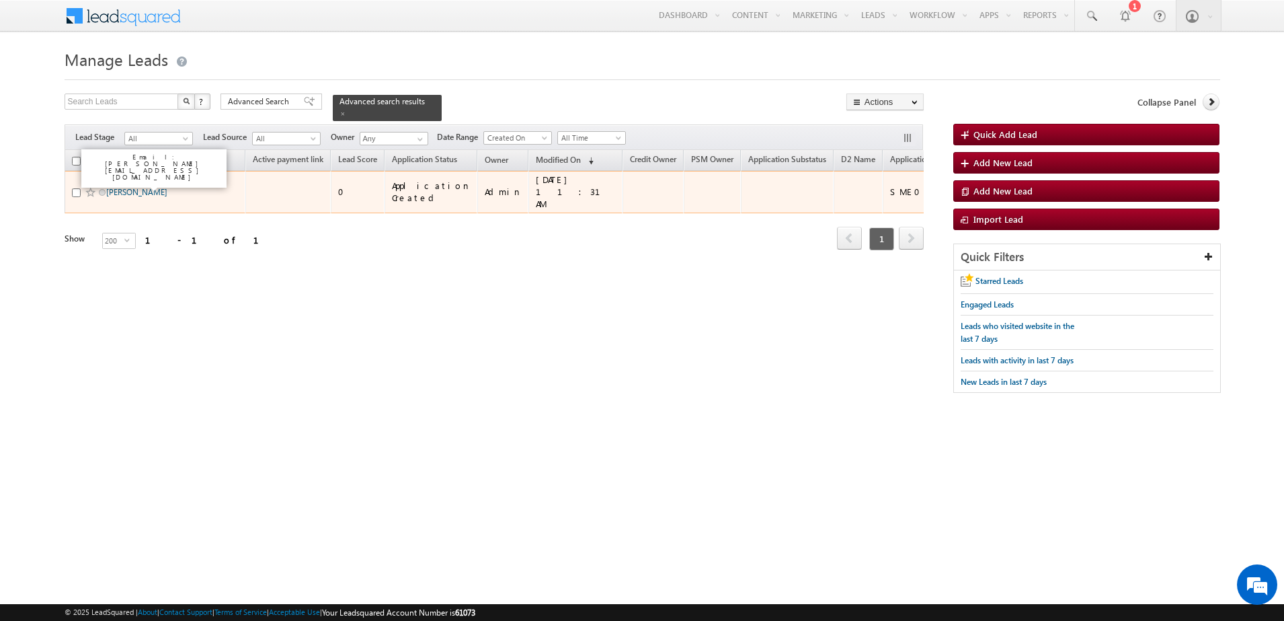
click at [143, 187] on link "[PERSON_NAME]" at bounding box center [136, 192] width 61 height 10
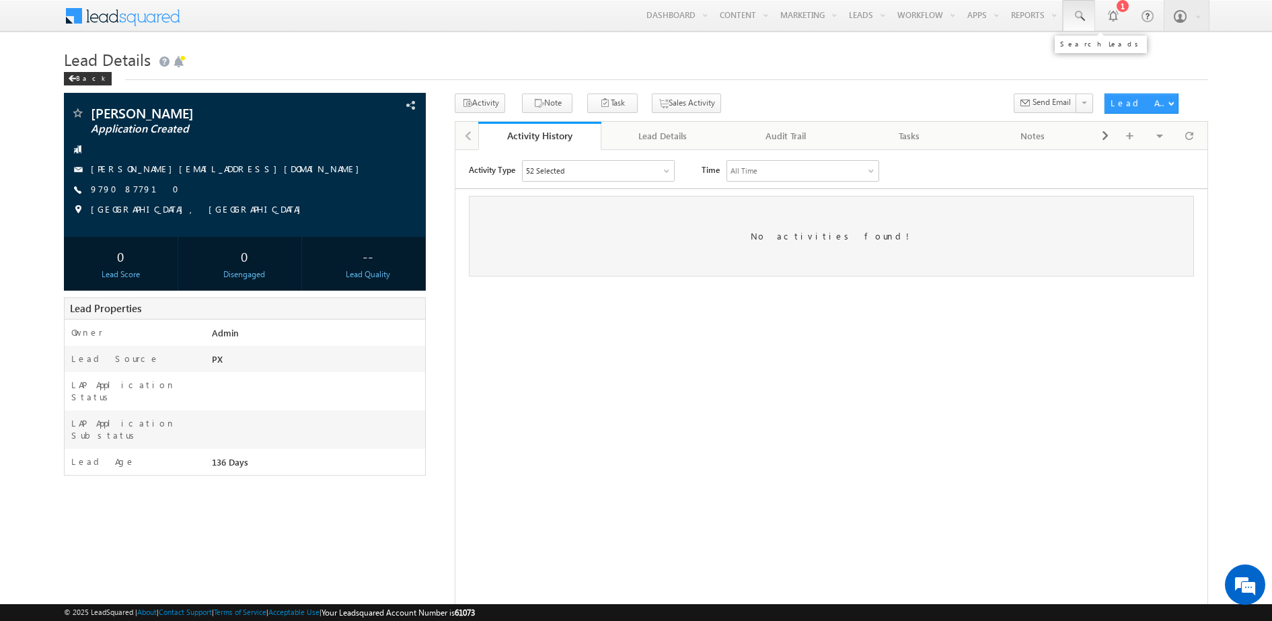
click at [1066, 2] on link at bounding box center [1078, 15] width 32 height 31
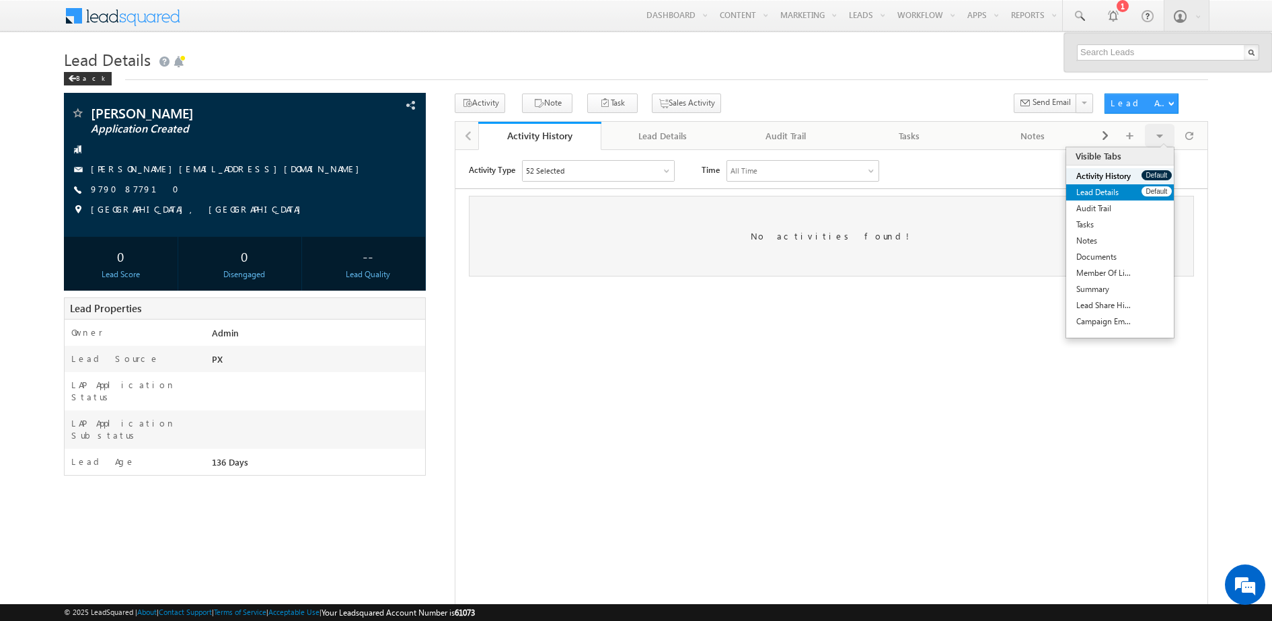
click at [1118, 198] on link "Lead Details" at bounding box center [1103, 192] width 75 height 16
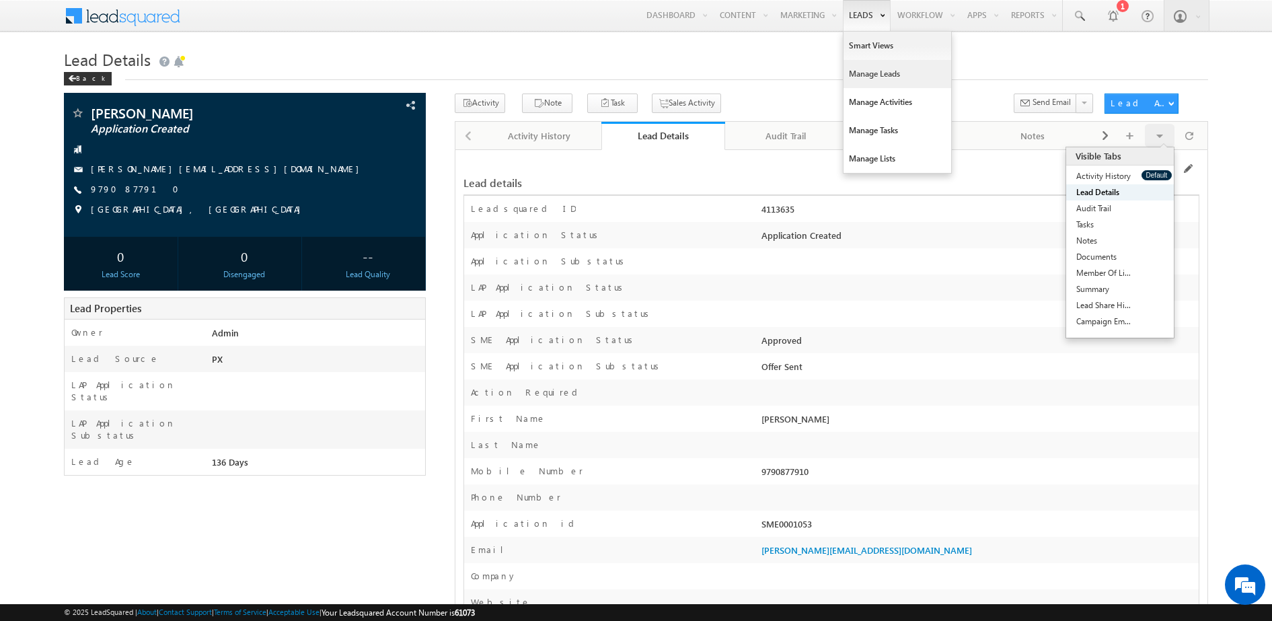
click at [857, 70] on link "Manage Leads" at bounding box center [897, 74] width 108 height 28
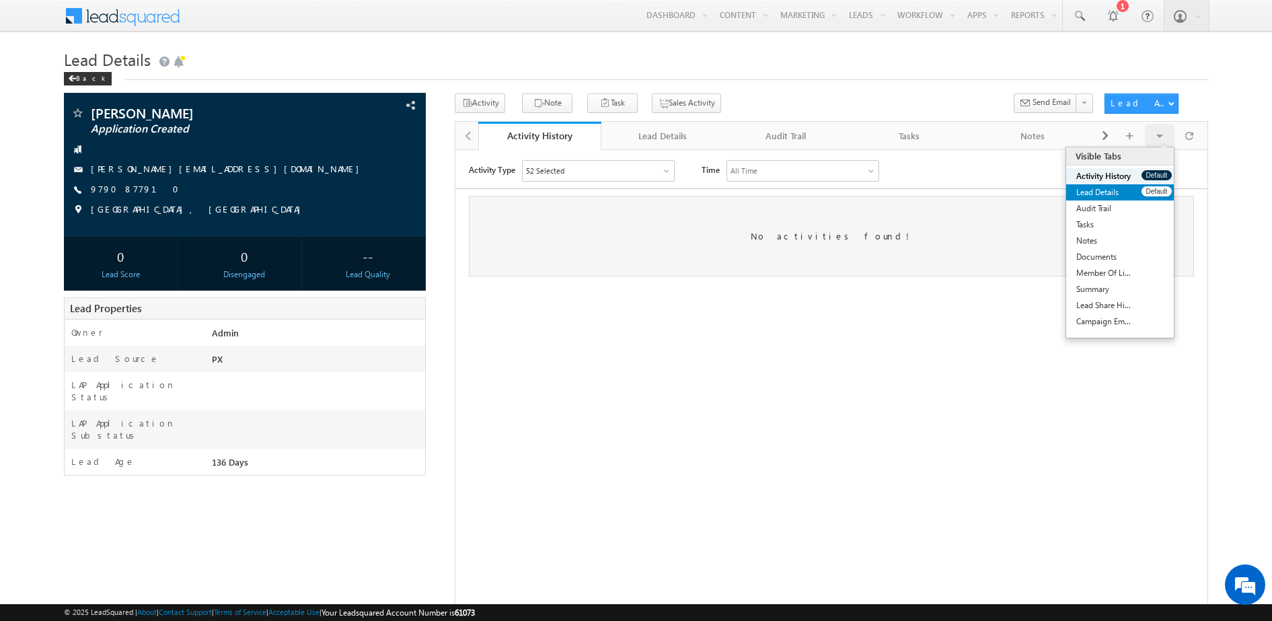
click at [1101, 190] on link "Lead Details" at bounding box center [1103, 192] width 75 height 16
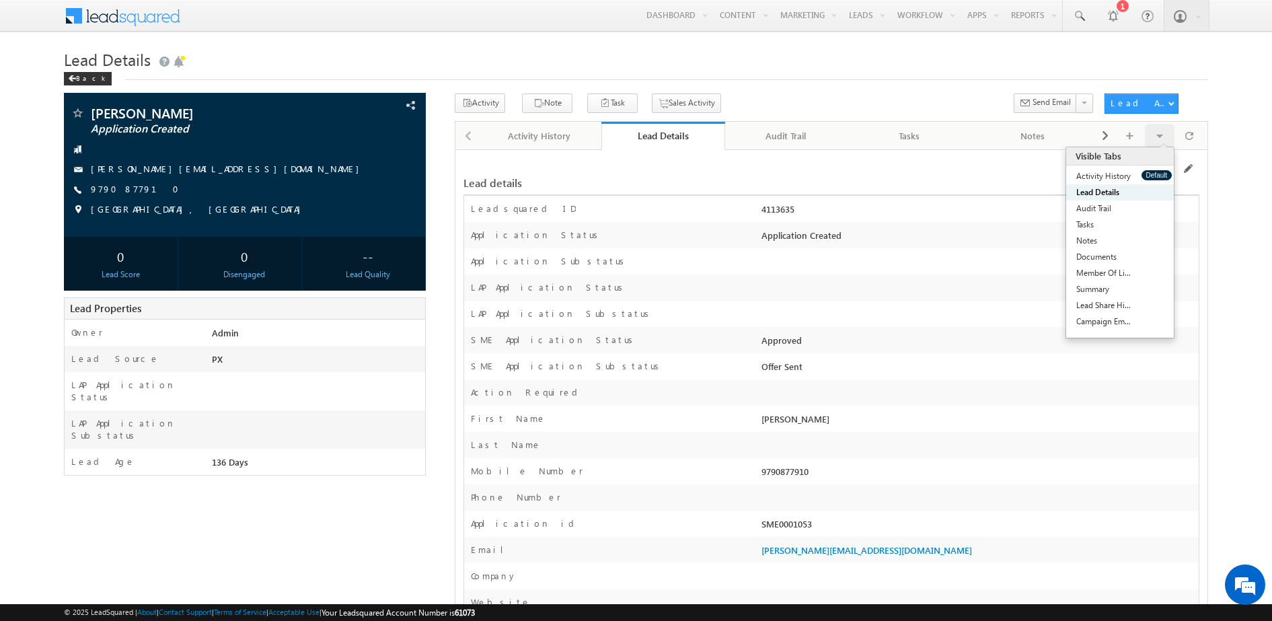
click at [750, 197] on div "Leadsquared ID 4113635" at bounding box center [831, 209] width 734 height 26
drag, startPoint x: 756, startPoint y: 208, endPoint x: 809, endPoint y: 212, distance: 52.7
click at [809, 212] on div "Leadsquared ID 4113635" at bounding box center [831, 209] width 734 height 26
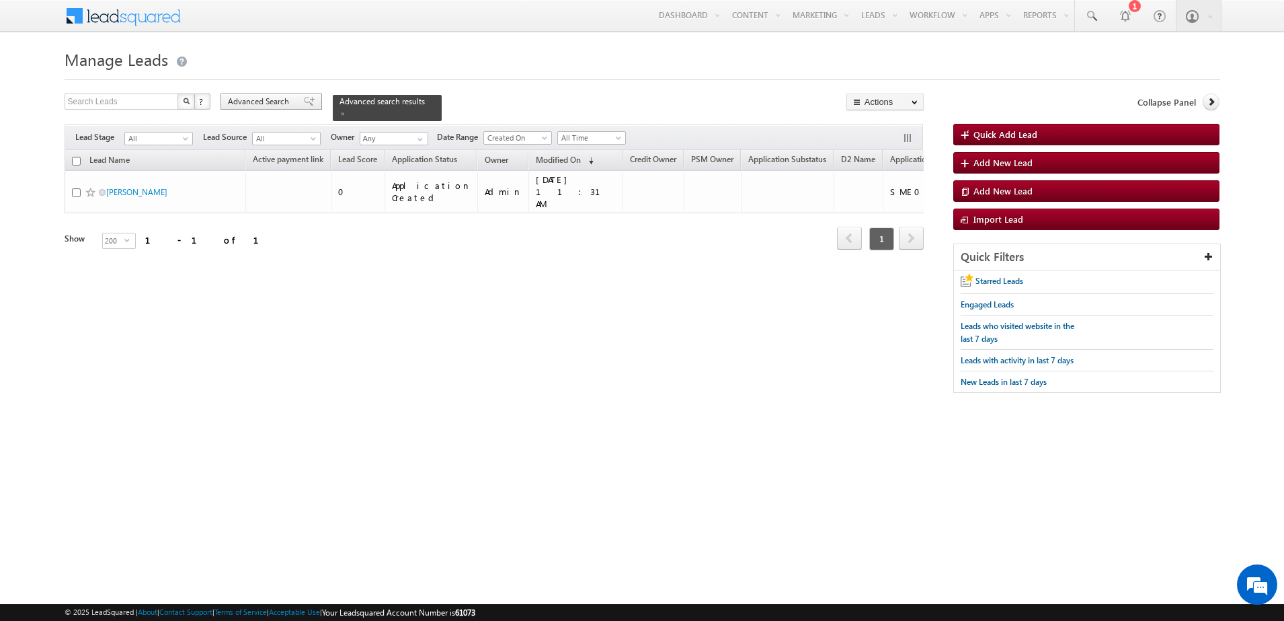
click at [265, 103] on span "Advanced Search" at bounding box center [260, 101] width 65 height 12
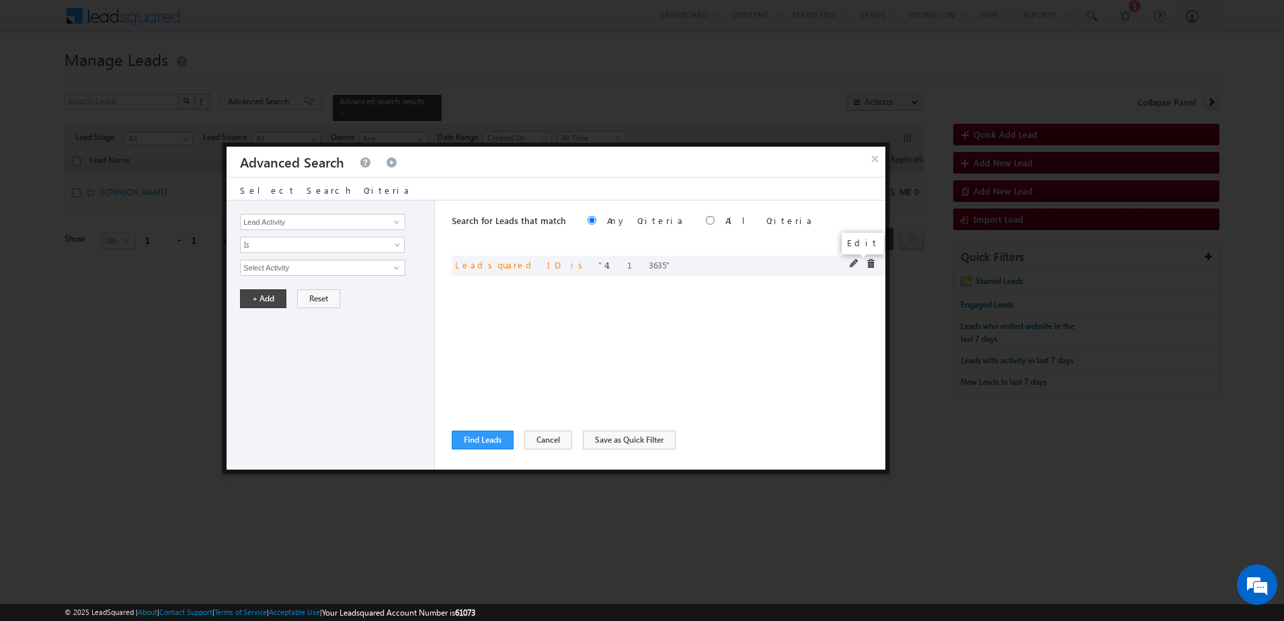
click at [856, 265] on span at bounding box center [854, 263] width 9 height 9
drag, startPoint x: 342, startPoint y: 262, endPoint x: 142, endPoint y: 270, distance: 199.9
click at [142, 270] on body "Menu Admin cards .uat@ money oncli ck.co m Money On Click" at bounding box center [642, 203] width 1284 height 406
paste input "4"
type input "4113634"
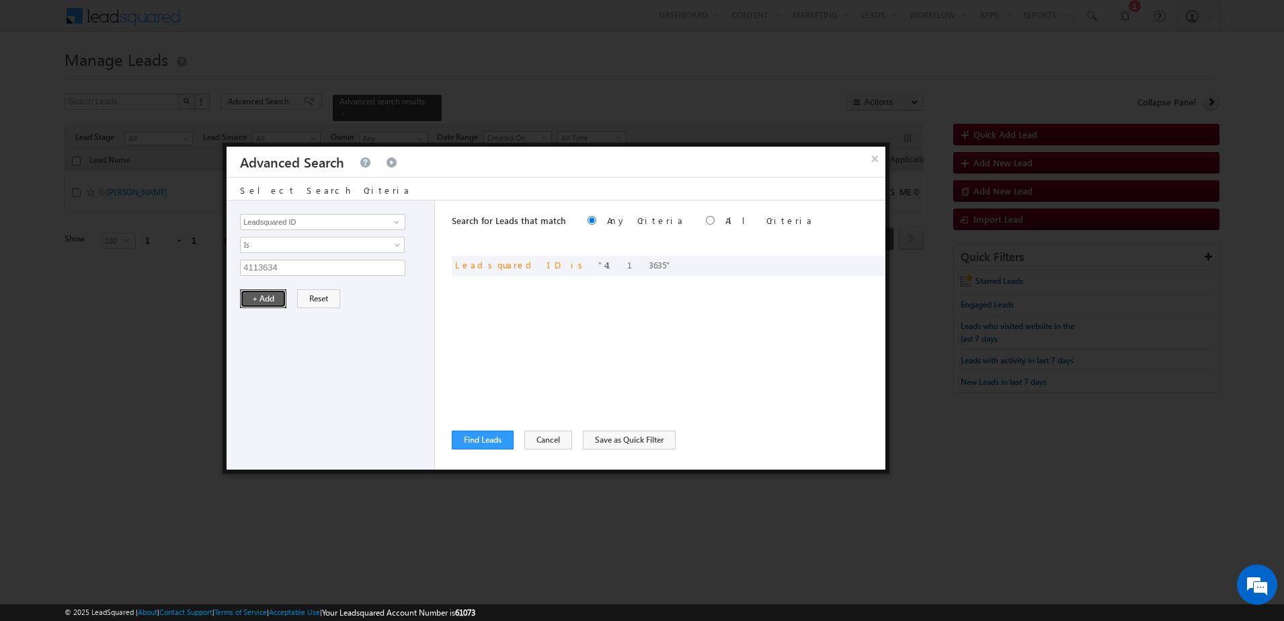
click at [250, 297] on button "+ Add" at bounding box center [263, 298] width 46 height 19
click at [485, 438] on button "Find Leads" at bounding box center [483, 439] width 62 height 19
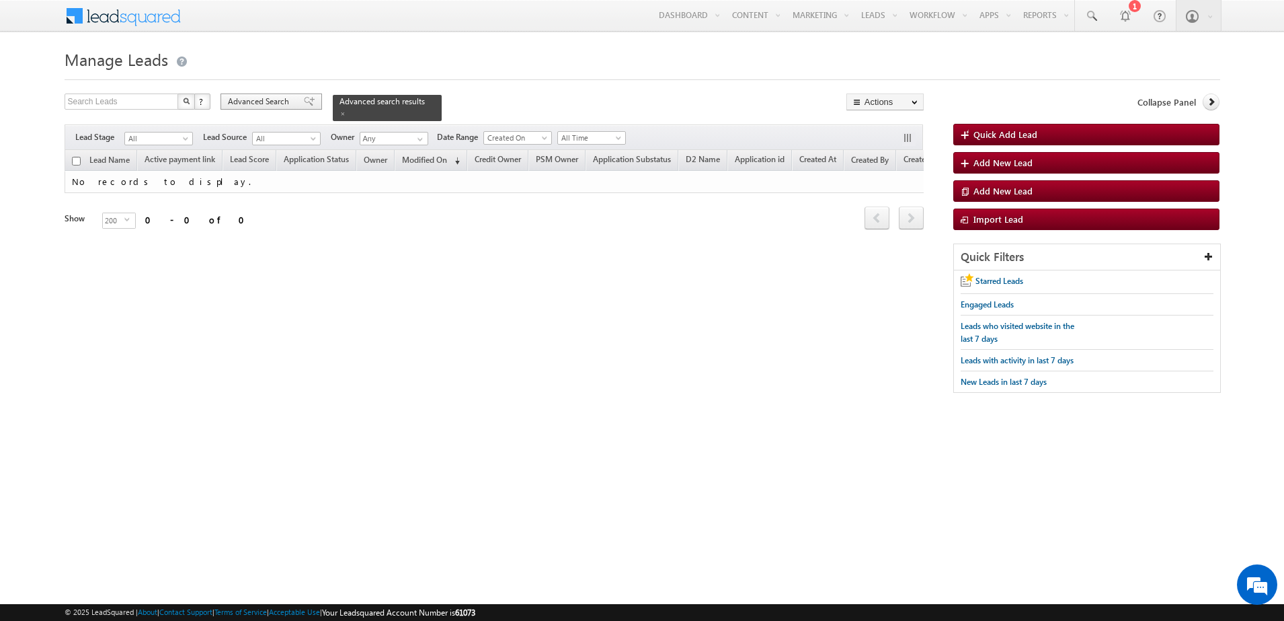
click at [273, 106] on span "Advanced Search" at bounding box center [260, 101] width 65 height 12
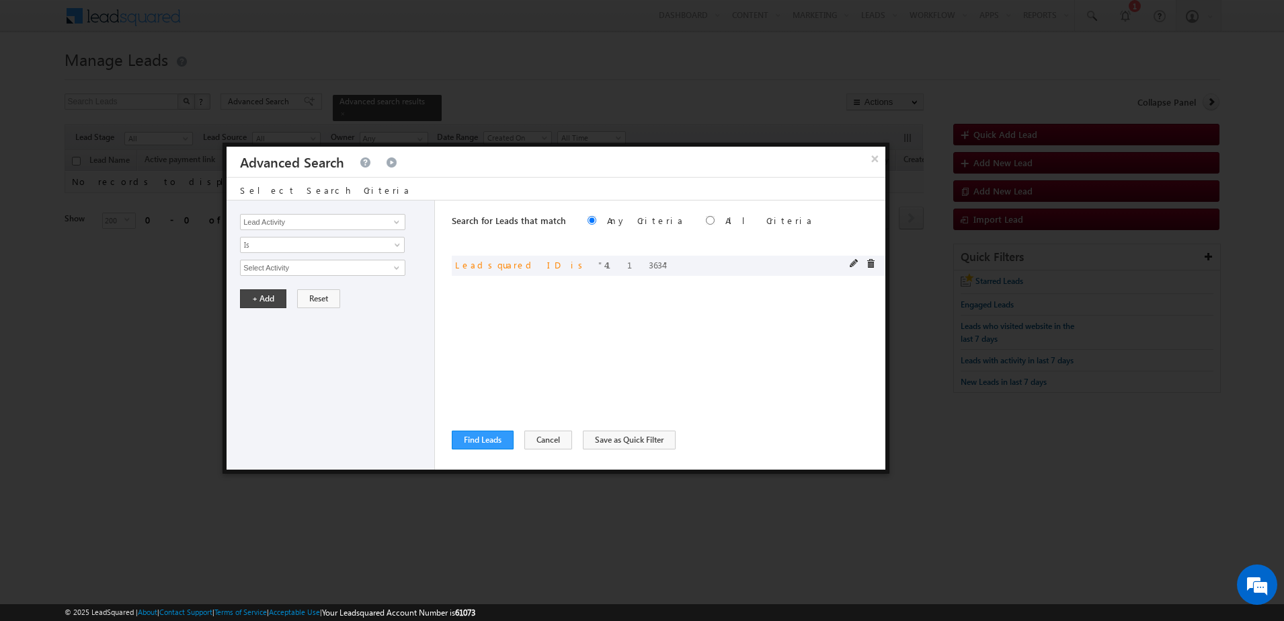
drag, startPoint x: 570, startPoint y: 264, endPoint x: 536, endPoint y: 270, distance: 34.2
click at [536, 270] on div "or Leadsquared ID is 4113634" at bounding box center [669, 266] width 434 height 20
drag, startPoint x: 564, startPoint y: 266, endPoint x: 529, endPoint y: 269, distance: 35.1
click at [598, 269] on span "4113634" at bounding box center [633, 264] width 71 height 11
copy span "4113634"
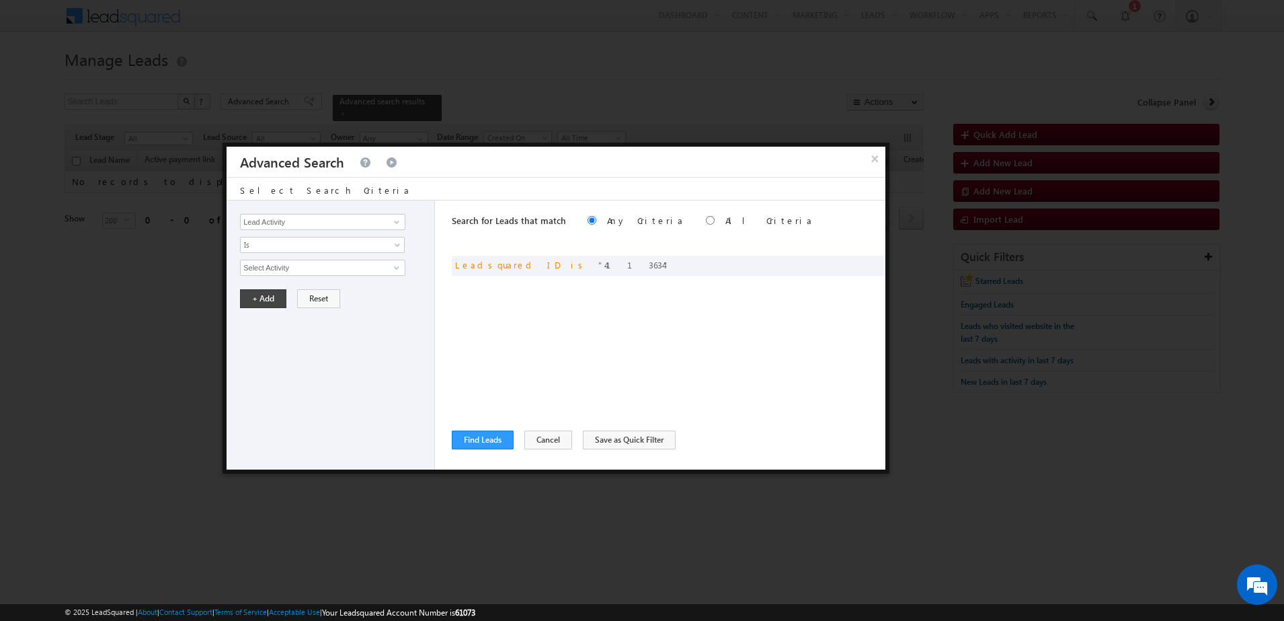
click at [886, 169] on div "× Advanced Search Select Search Criteria Lead Activity Task Sales Group Prospec…" at bounding box center [556, 308] width 667 height 331
click at [878, 162] on button "×" at bounding box center [875, 159] width 22 height 24
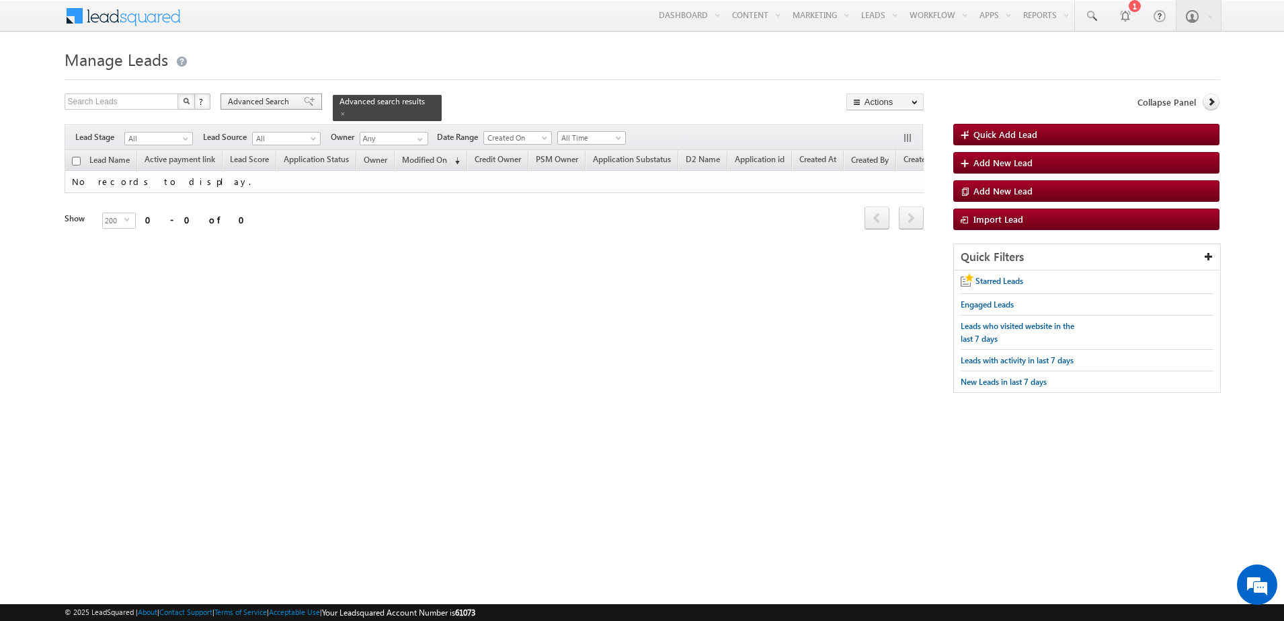
click at [291, 106] on span "Advanced Search" at bounding box center [260, 101] width 65 height 12
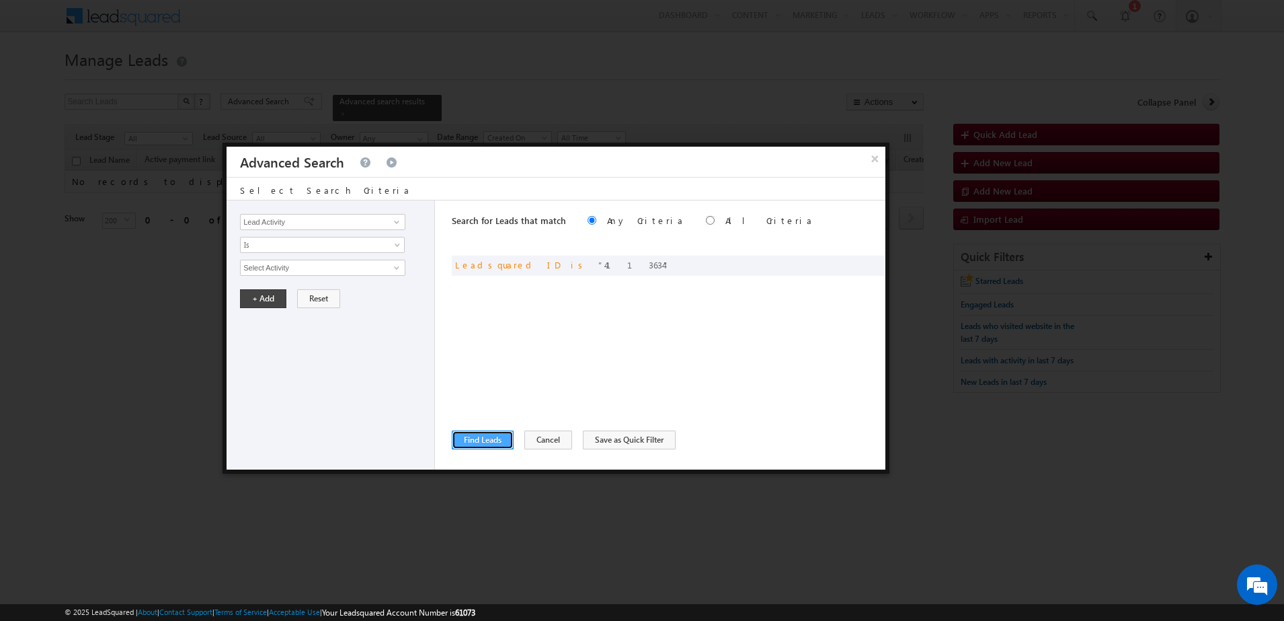
click at [472, 440] on button "Find Leads" at bounding box center [483, 439] width 62 height 19
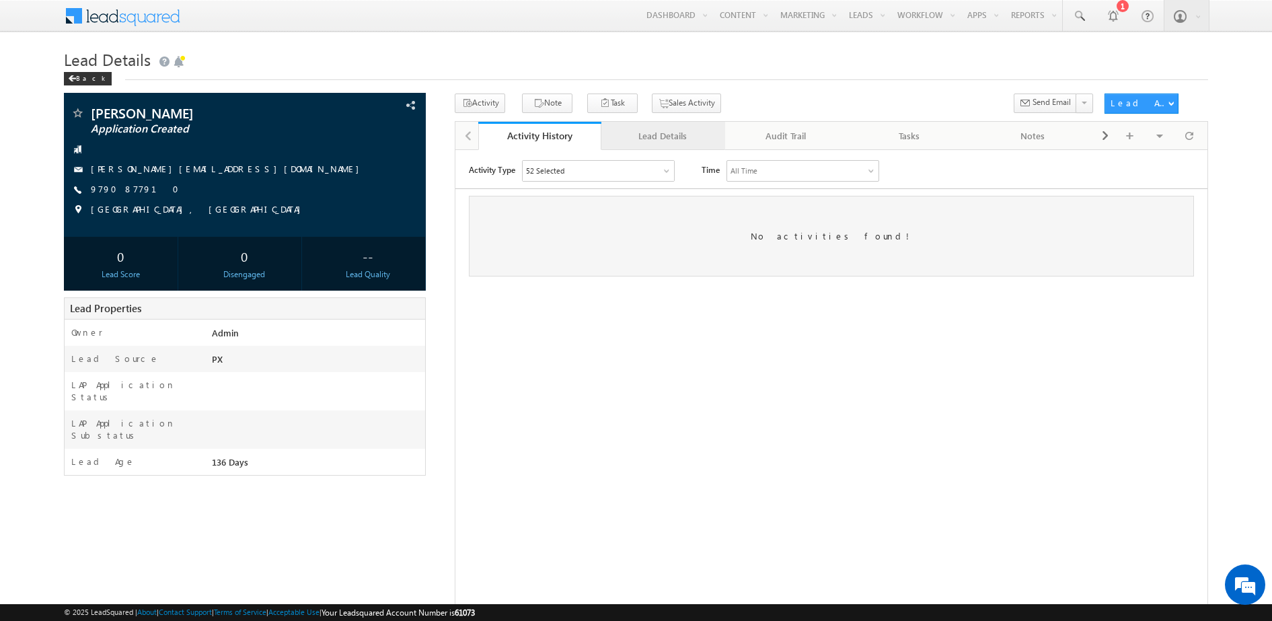
click at [689, 132] on div "Lead Details" at bounding box center [662, 136] width 100 height 16
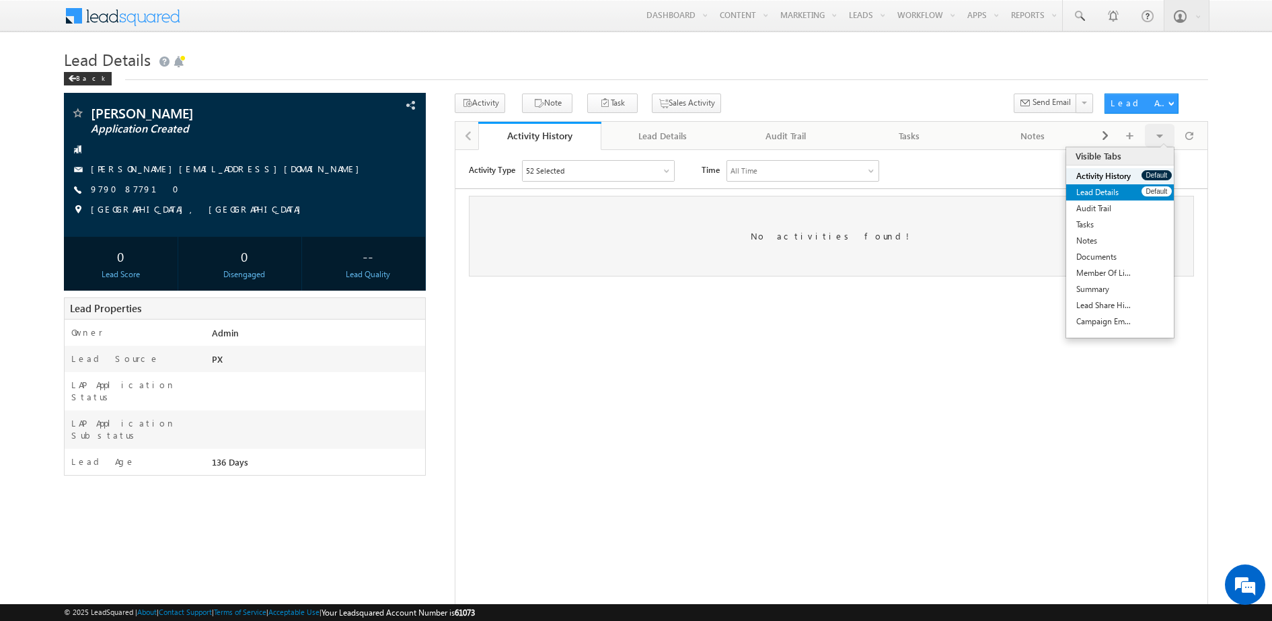
click at [1118, 189] on link "Lead Details" at bounding box center [1103, 192] width 75 height 16
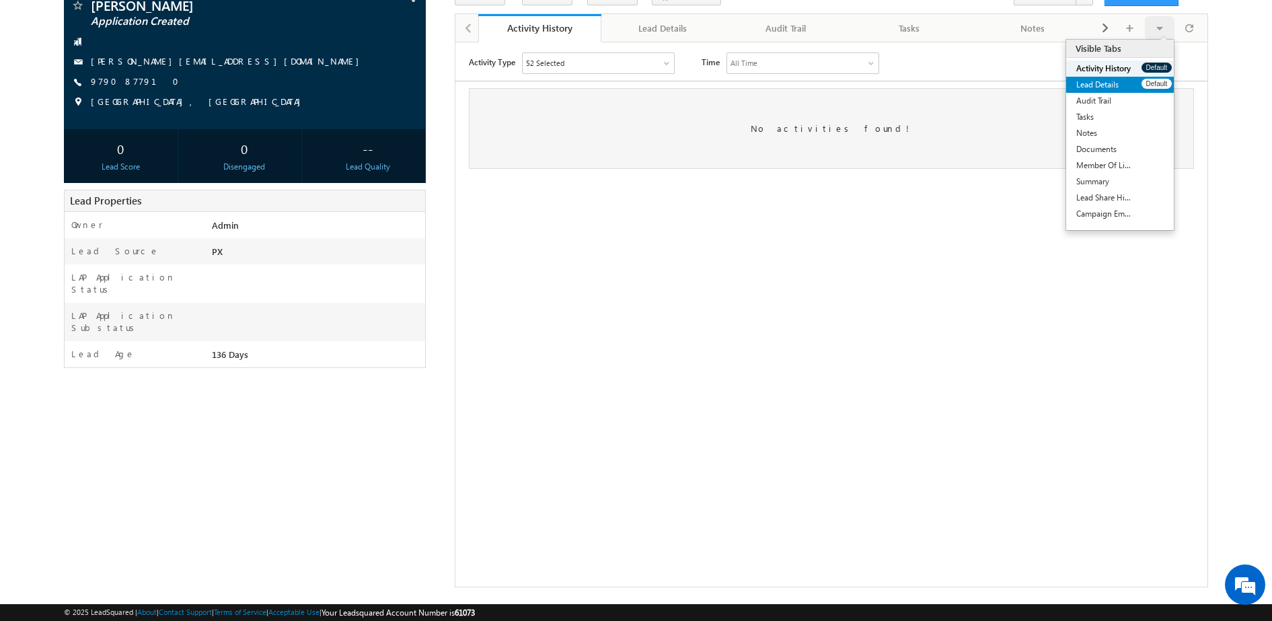
click at [1103, 83] on link "Lead Details" at bounding box center [1103, 85] width 75 height 16
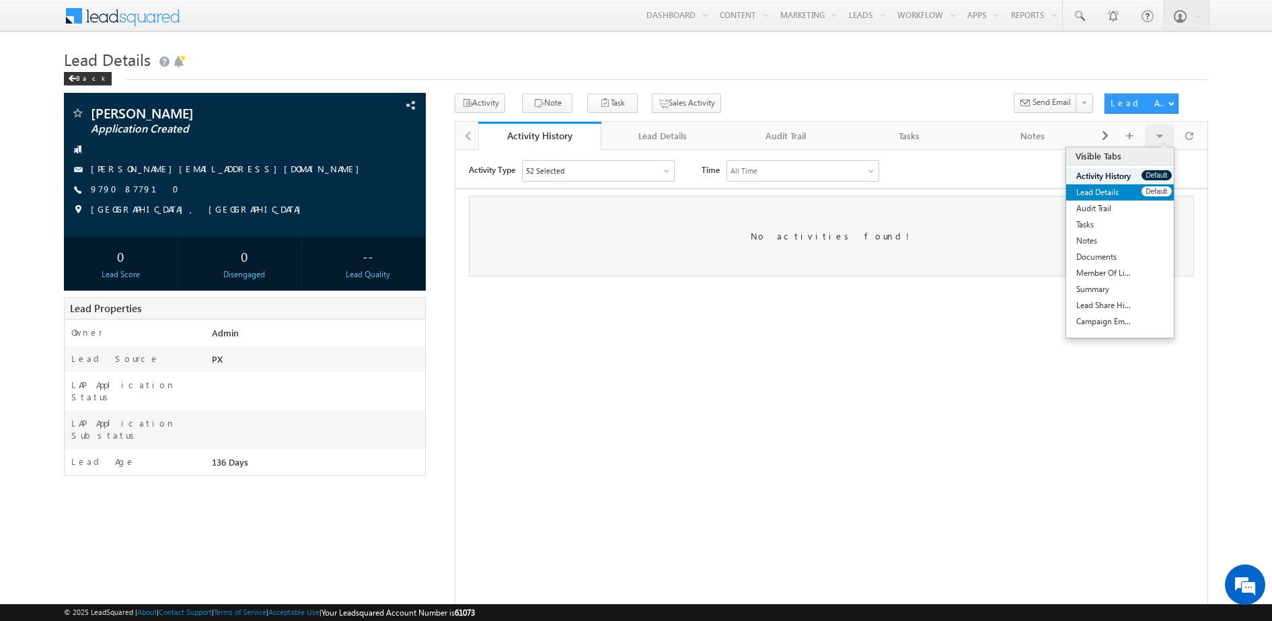
click at [1108, 188] on link "Lead Details" at bounding box center [1103, 192] width 75 height 16
